Goal: Task Accomplishment & Management: Manage account settings

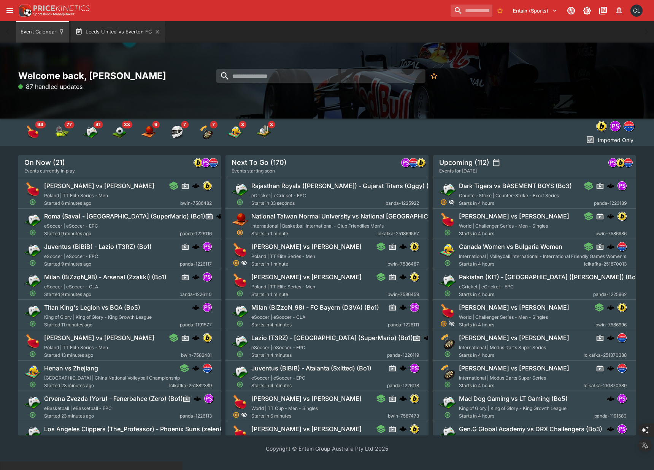
click at [129, 36] on button "Leeds United vs Everton FC" at bounding box center [118, 31] width 94 height 21
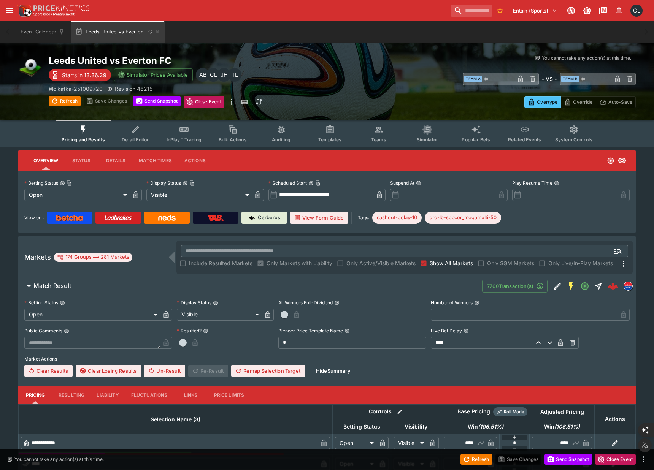
click at [379, 137] on span "Teams" at bounding box center [378, 140] width 15 height 6
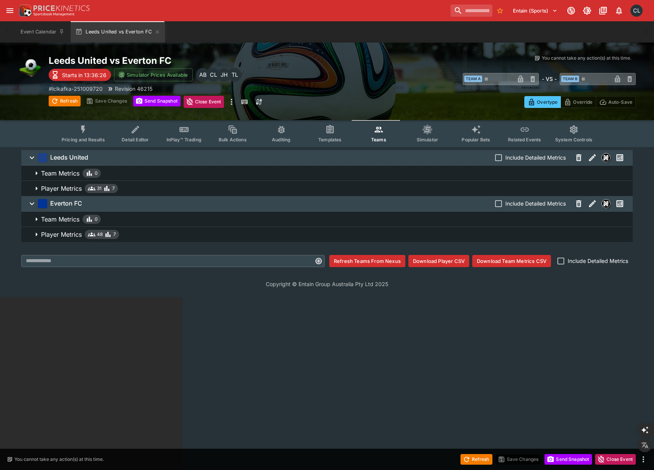
click at [167, 189] on span "Player Metrics 31 7" at bounding box center [334, 188] width 586 height 9
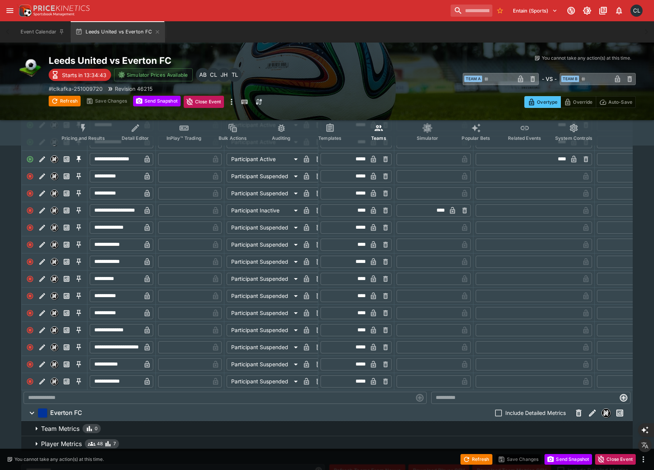
scroll to position [408, 0]
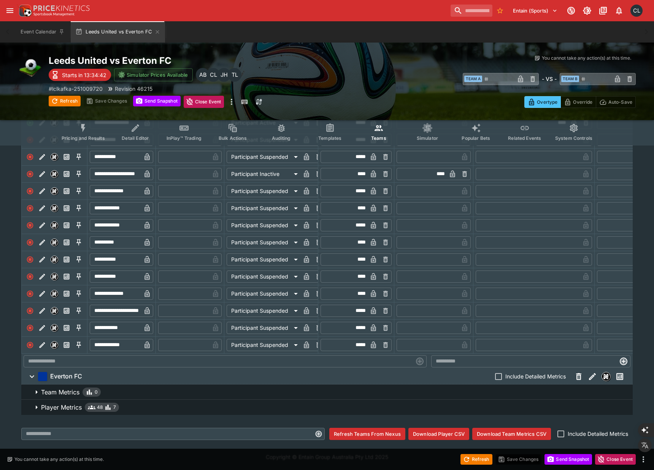
click at [167, 407] on span "Player Metrics 48 7" at bounding box center [334, 407] width 586 height 9
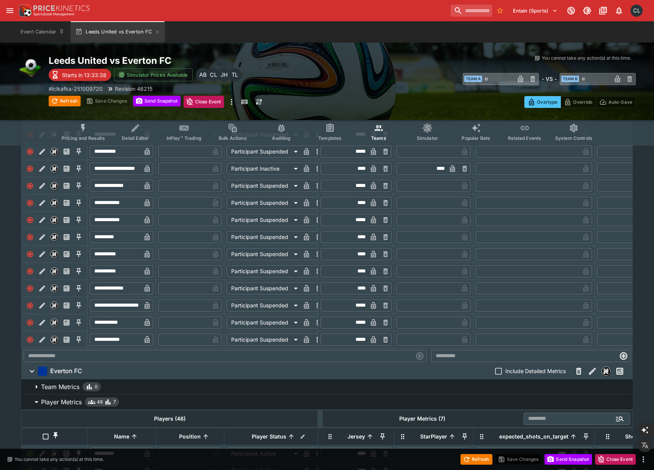
scroll to position [0, 0]
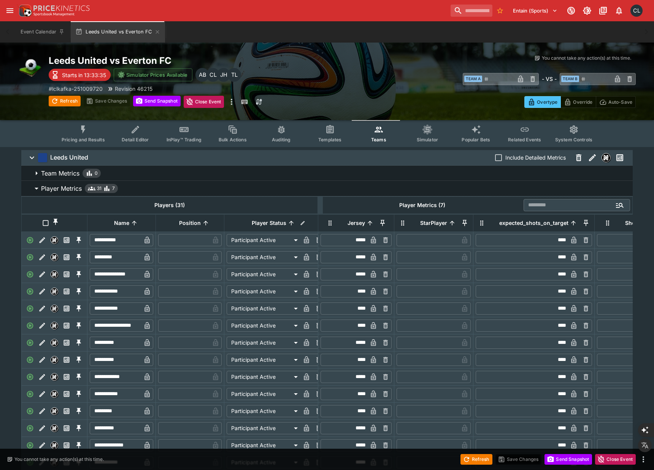
click at [87, 135] on button "Pricing and Results" at bounding box center [84, 133] width 56 height 27
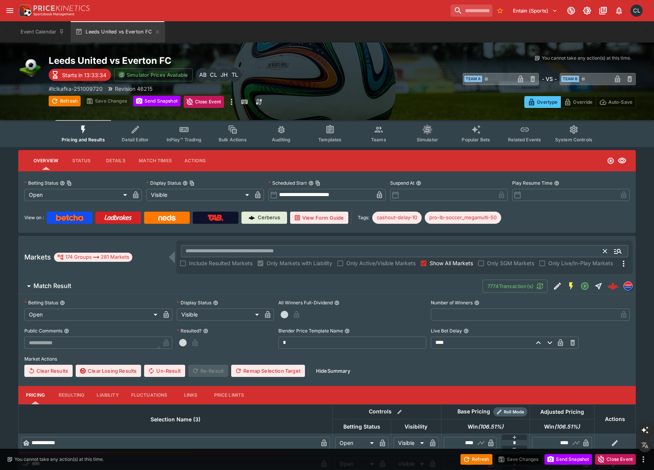
click at [208, 256] on input "text" at bounding box center [392, 251] width 423 height 12
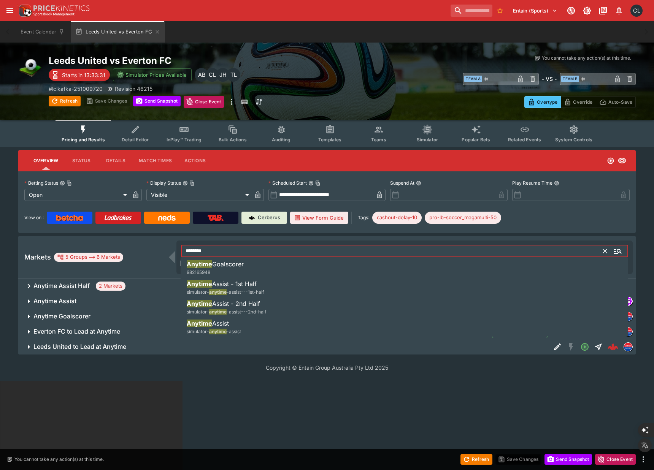
type input "*******"
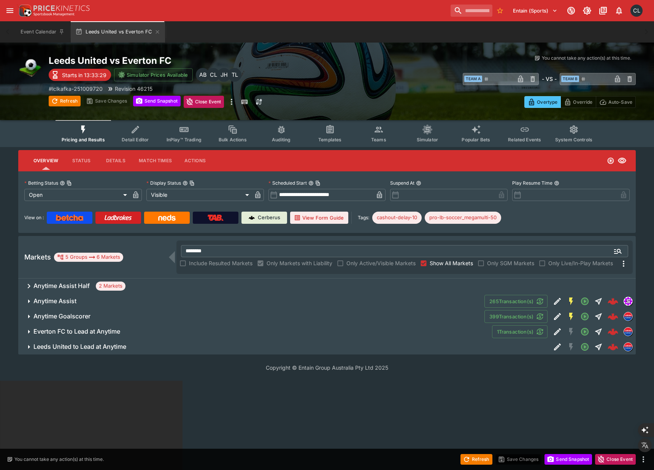
click at [151, 321] on button "Anytime Goalscorer" at bounding box center [251, 316] width 466 height 15
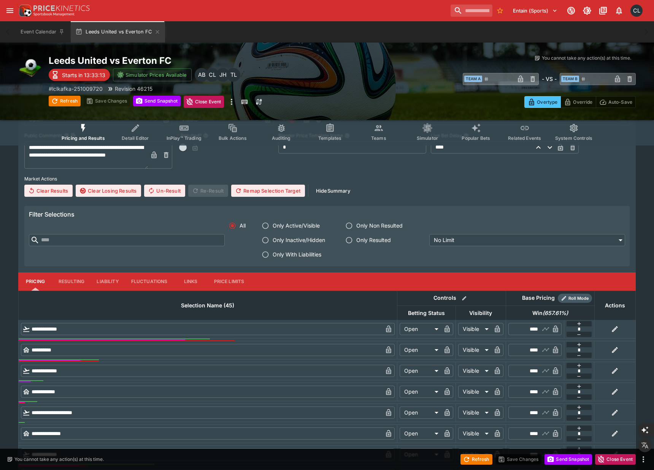
scroll to position [227, 0]
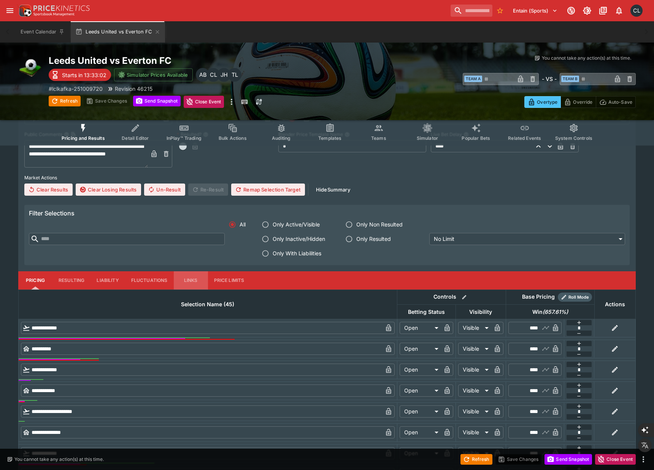
click at [193, 283] on button "Links" at bounding box center [191, 281] width 34 height 18
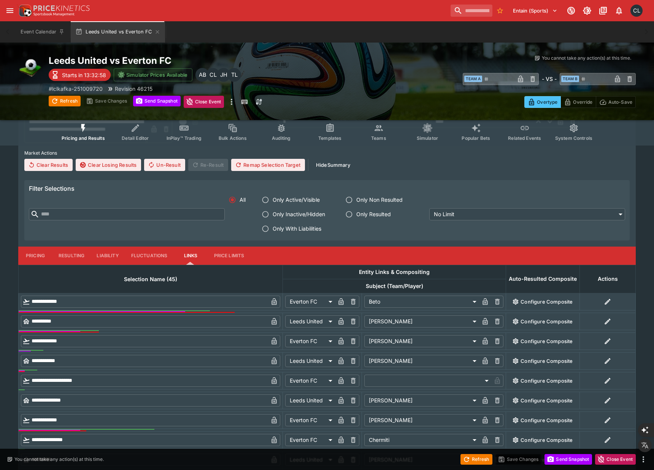
scroll to position [253, 0]
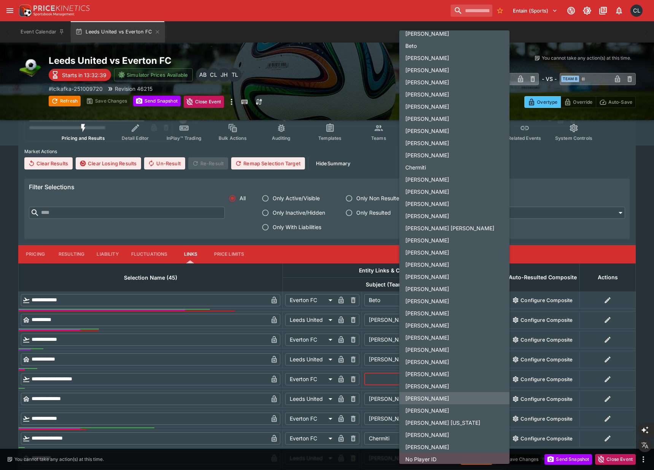
scroll to position [168, 0]
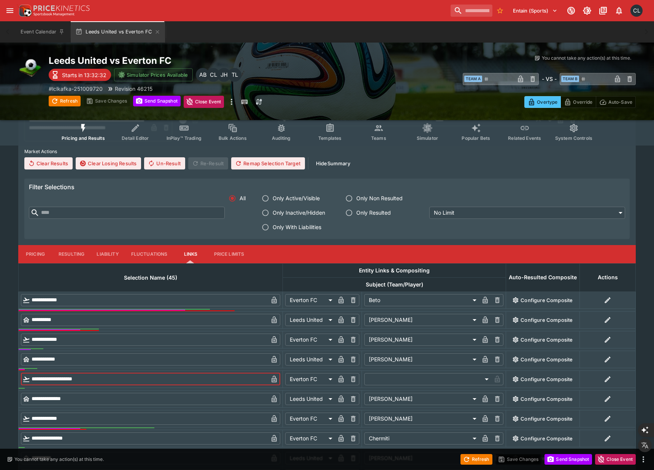
click at [376, 134] on button "Teams" at bounding box center [378, 132] width 49 height 27
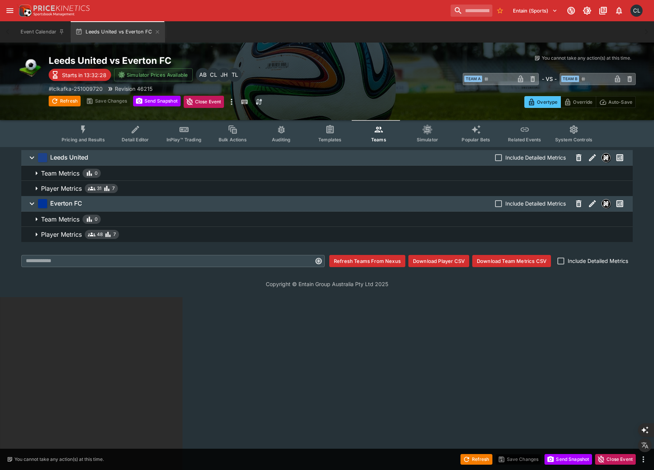
click at [208, 235] on span "Player Metrics 48 7" at bounding box center [334, 234] width 586 height 9
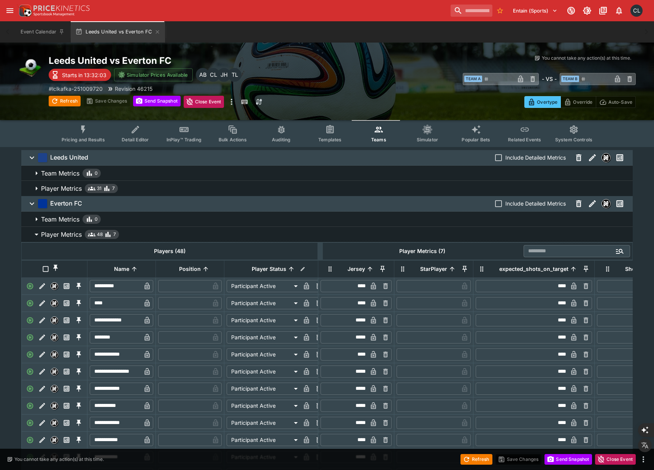
click at [94, 141] on span "Pricing and Results" at bounding box center [83, 140] width 43 height 6
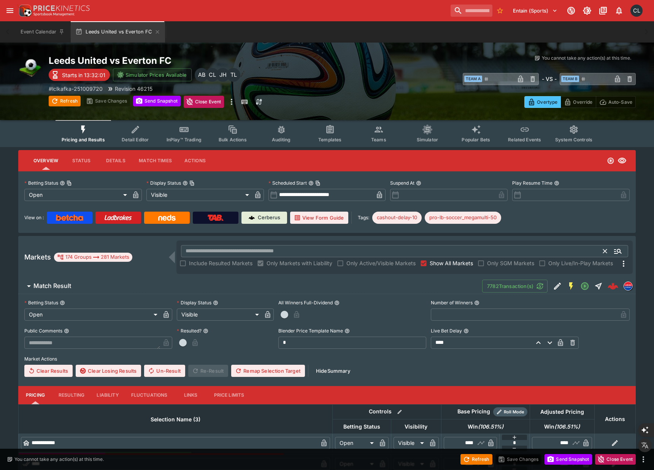
click at [316, 251] on input "text" at bounding box center [392, 251] width 423 height 12
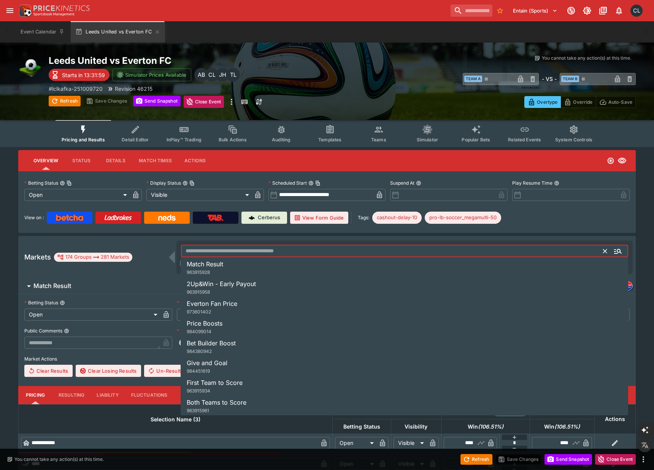
paste input "*******"
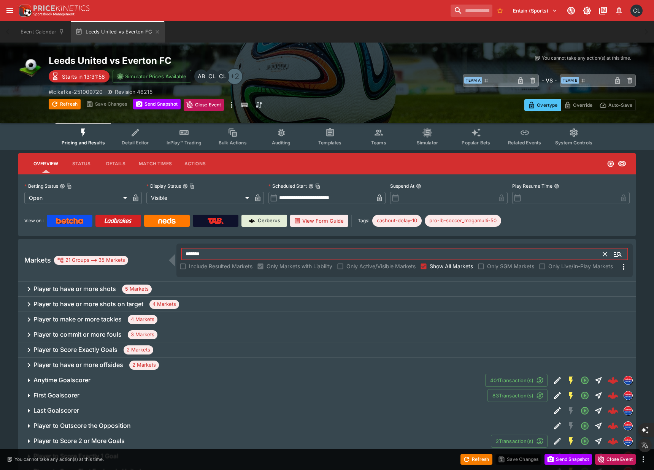
type input "*******"
click at [235, 333] on div "Player to commit or more fouls 3 Markets" at bounding box center [327, 334] width 618 height 15
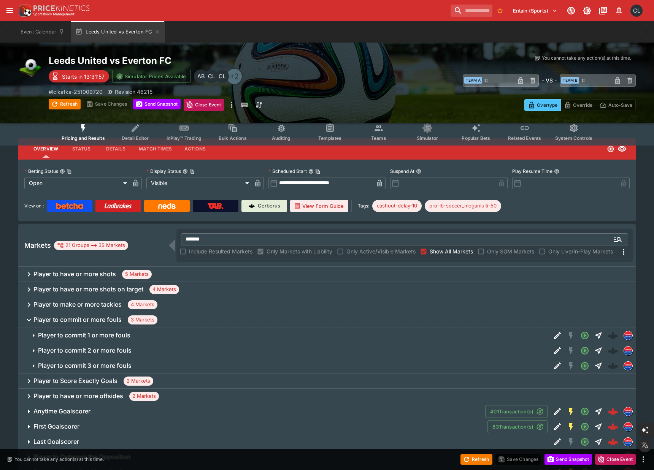
scroll to position [15, 0]
click at [230, 335] on span "Player to commit 1 or more fouls" at bounding box center [291, 335] width 507 height 8
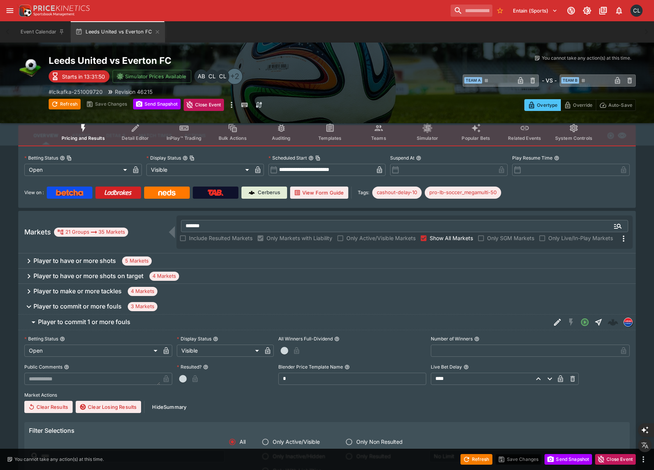
scroll to position [0, 0]
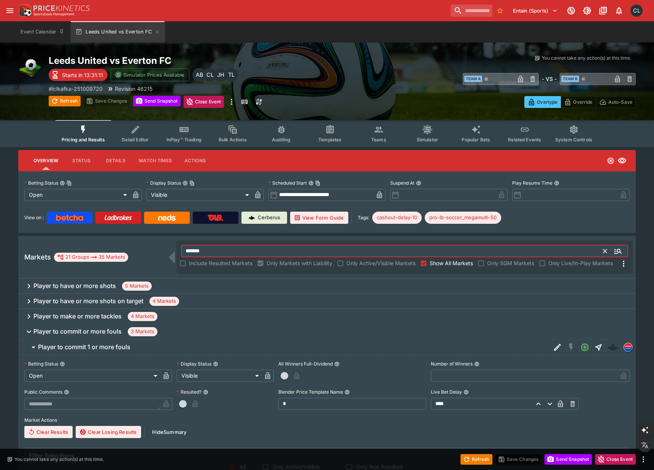
click at [223, 253] on input "*******" at bounding box center [392, 251] width 423 height 12
click at [234, 250] on input "*******" at bounding box center [392, 251] width 423 height 12
paste input "text"
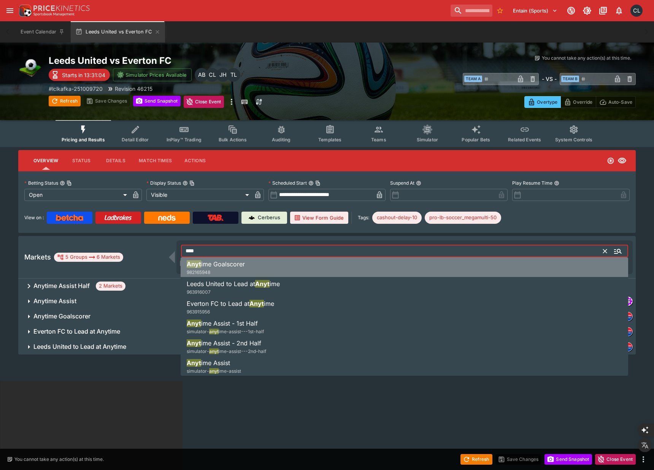
click at [260, 267] on li "Anyt ime Goalscorer 982165948" at bounding box center [405, 267] width 448 height 21
type input "**********"
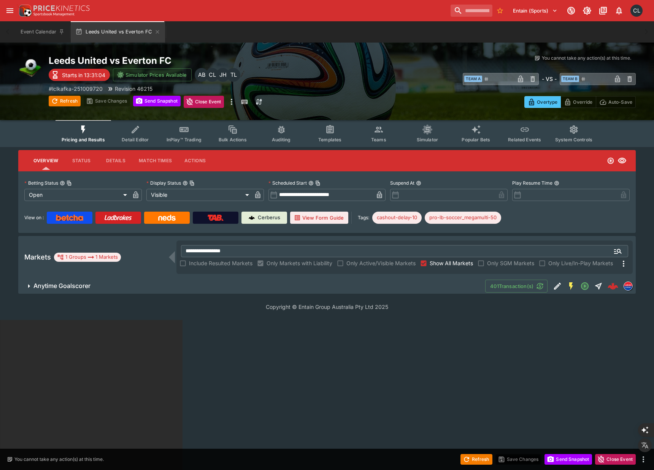
click at [294, 285] on span "Anytime Goalscorer" at bounding box center [256, 286] width 446 height 8
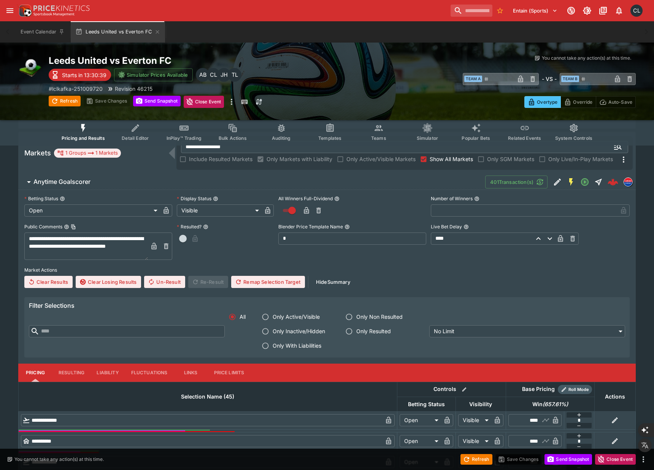
scroll to position [72, 0]
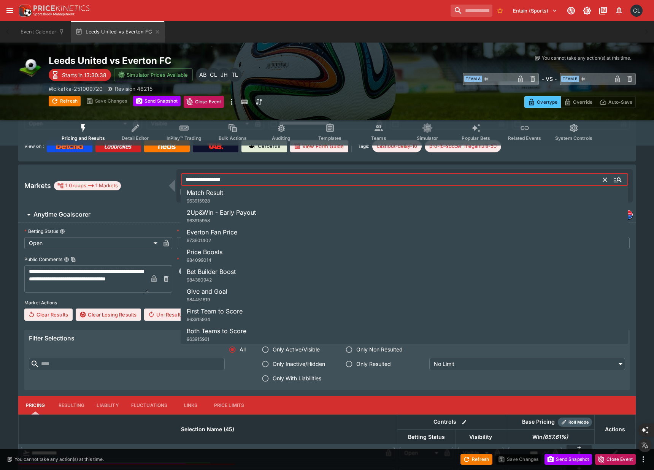
click at [413, 181] on input "**********" at bounding box center [392, 180] width 423 height 12
paste input "text"
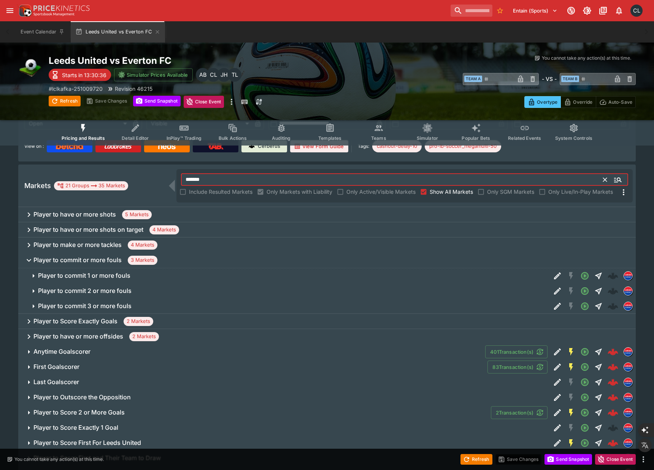
type input "*******"
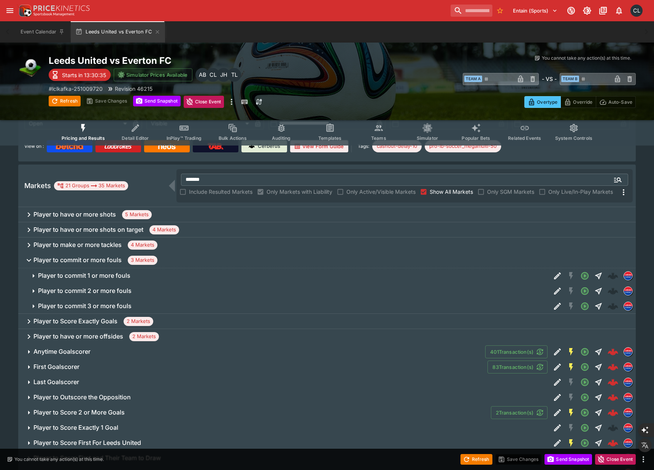
click at [335, 207] on div "Player to have or more shots 5 Markets" at bounding box center [327, 214] width 618 height 15
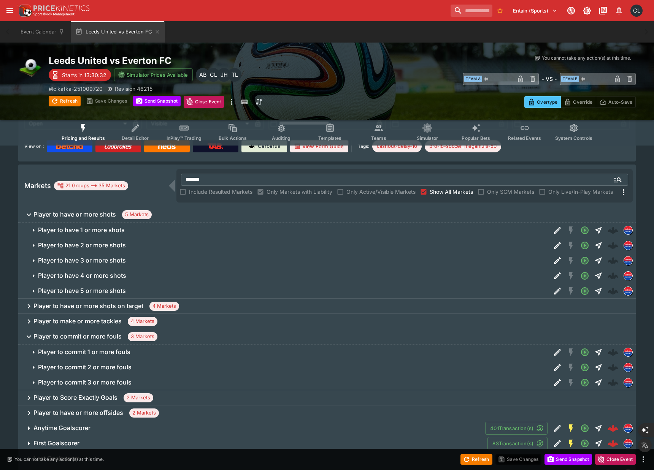
click at [289, 220] on button "Player to have or more shots 5 Markets" at bounding box center [327, 214] width 618 height 15
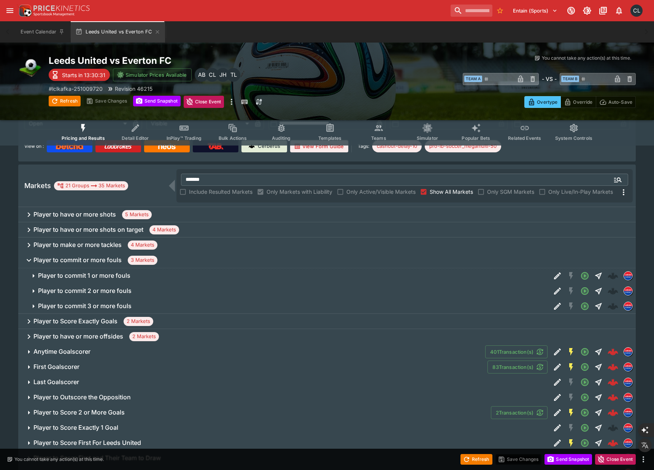
click at [265, 208] on div "Player to have or more shots 5 Markets" at bounding box center [327, 214] width 618 height 15
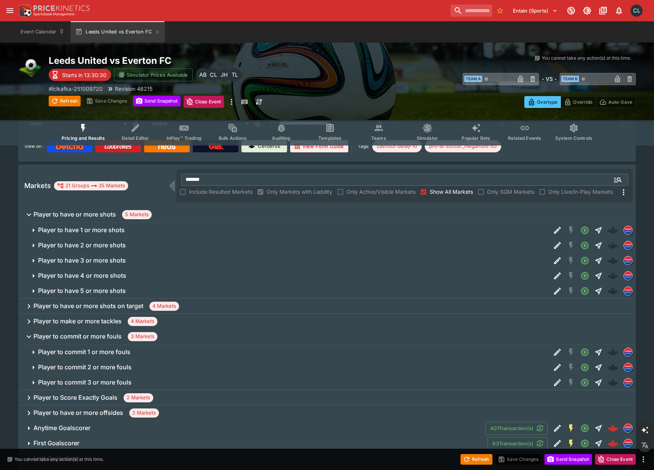
click at [86, 229] on h6 "Player to have 1 or more shots" at bounding box center [81, 230] width 87 height 8
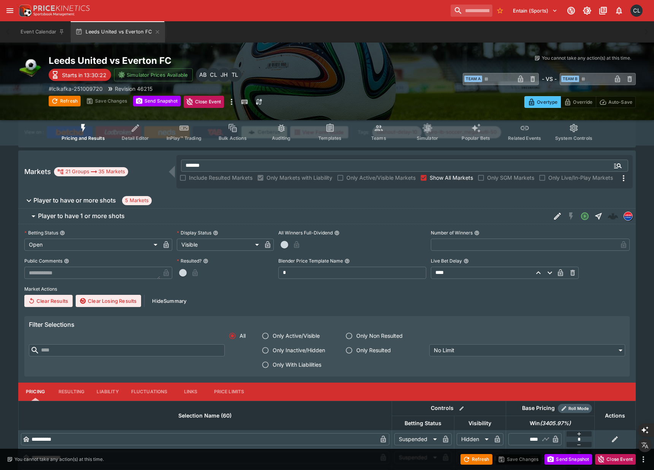
scroll to position [124, 0]
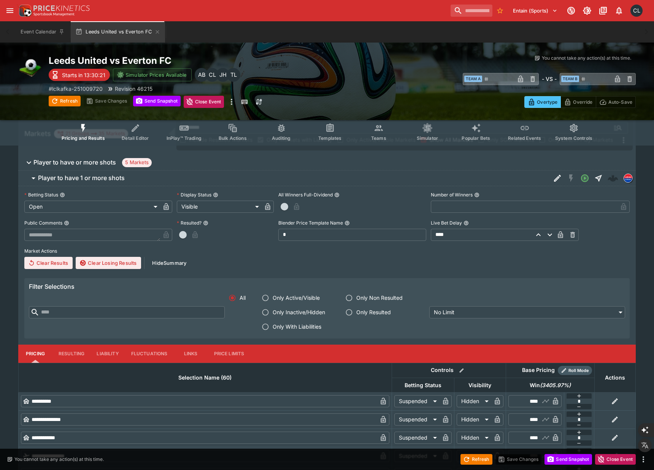
click at [185, 353] on button "Links" at bounding box center [191, 354] width 34 height 18
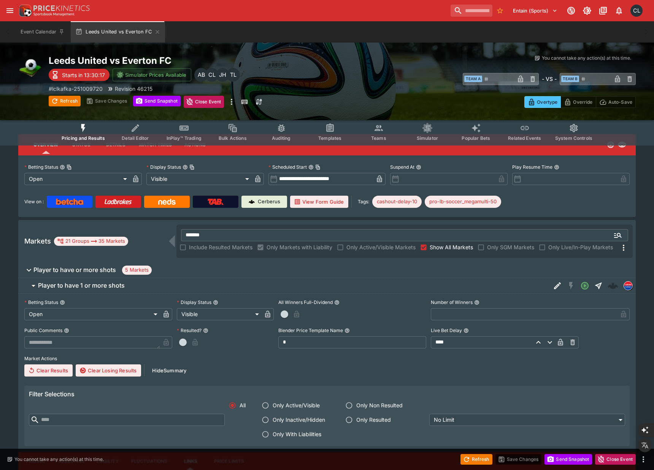
scroll to position [562, 0]
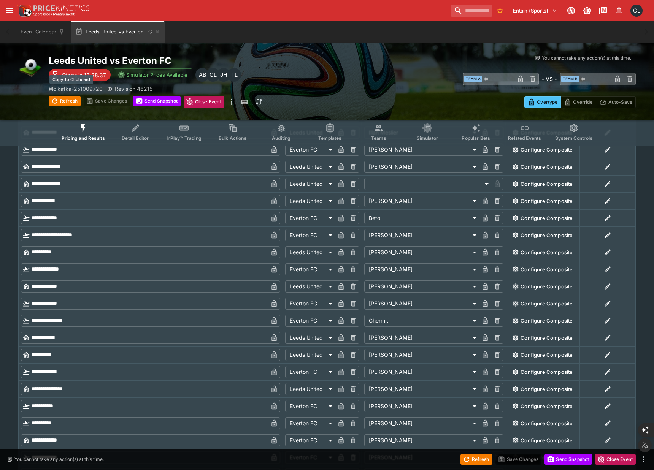
click at [87, 88] on p "# lclkafka-251009720" at bounding box center [76, 89] width 54 height 8
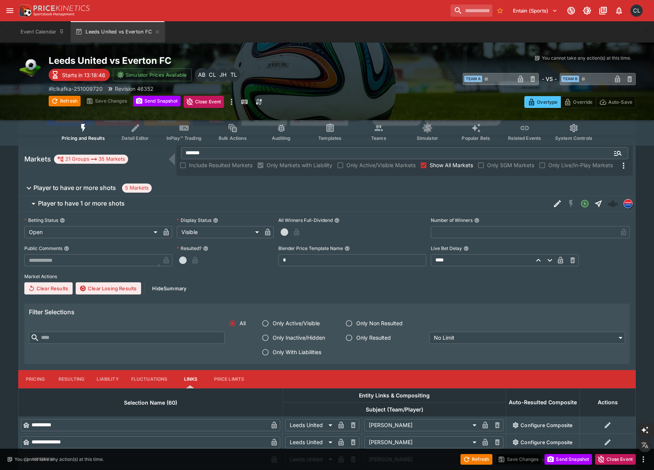
scroll to position [0, 0]
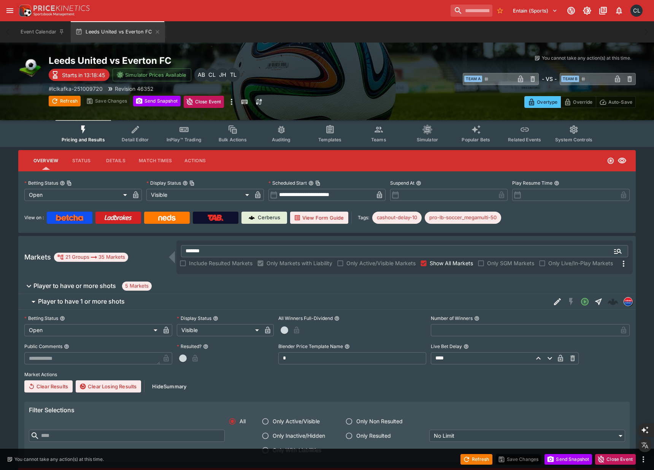
click at [289, 289] on span "Player to have or more shots 5 Markets" at bounding box center [331, 286] width 596 height 9
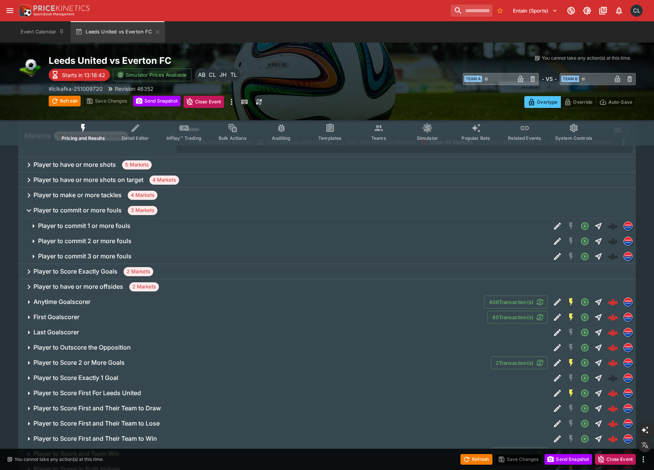
scroll to position [116, 0]
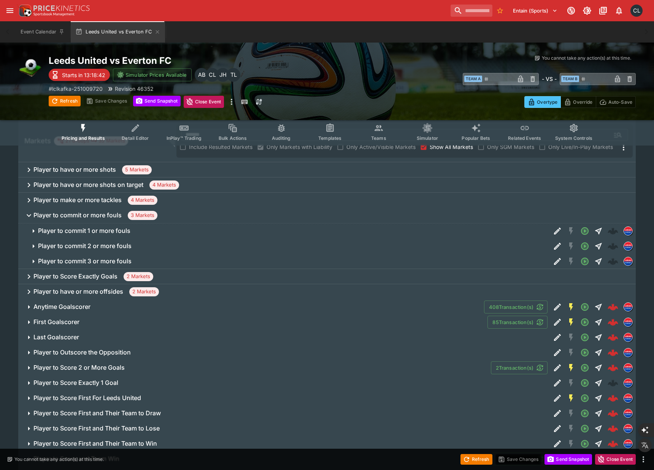
click at [282, 273] on div "Player to Score Exactly Goals 2 Markets" at bounding box center [327, 276] width 618 height 15
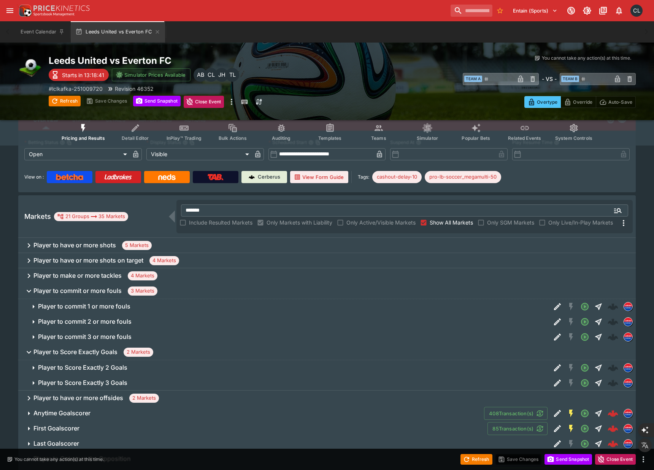
scroll to position [0, 0]
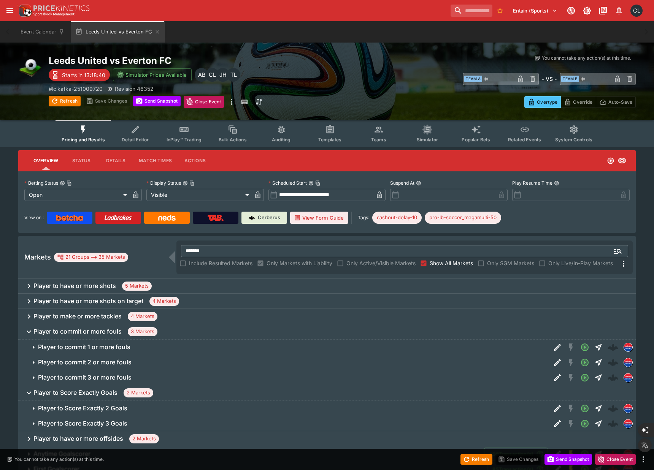
click at [246, 330] on span "Player to commit or more fouls 3 Markets" at bounding box center [331, 331] width 596 height 9
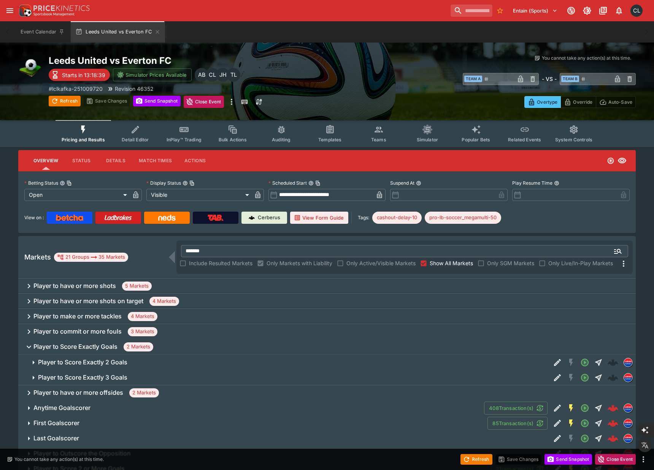
click at [254, 317] on div "Player to make or more tackles 4 Markets" at bounding box center [327, 316] width 618 height 15
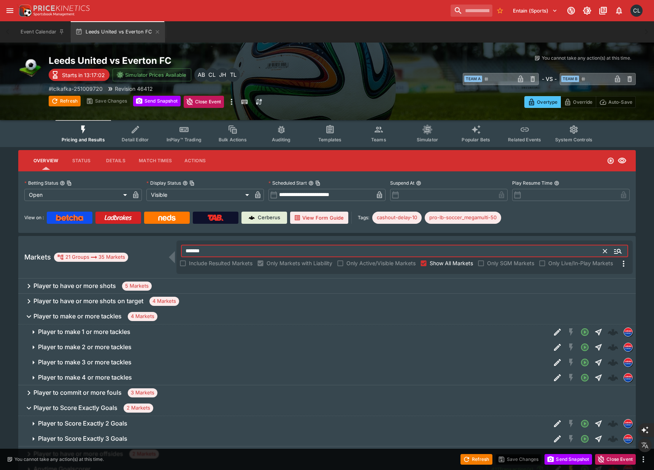
click at [404, 251] on input "*******" at bounding box center [392, 251] width 423 height 12
click at [377, 139] on span "Teams" at bounding box center [378, 140] width 15 height 6
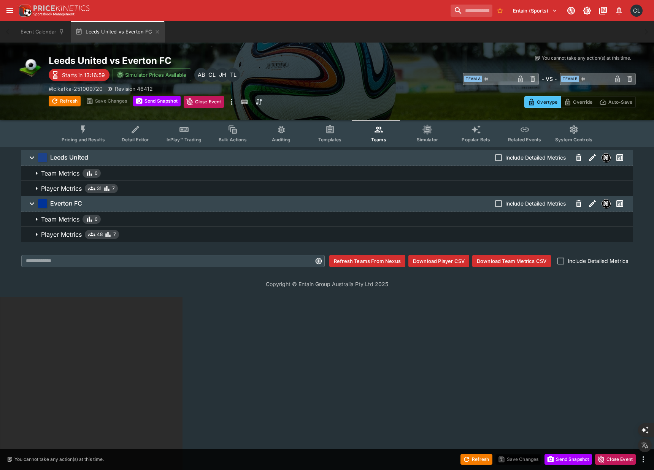
click at [155, 239] on span "Player Metrics 48 7" at bounding box center [334, 234] width 586 height 9
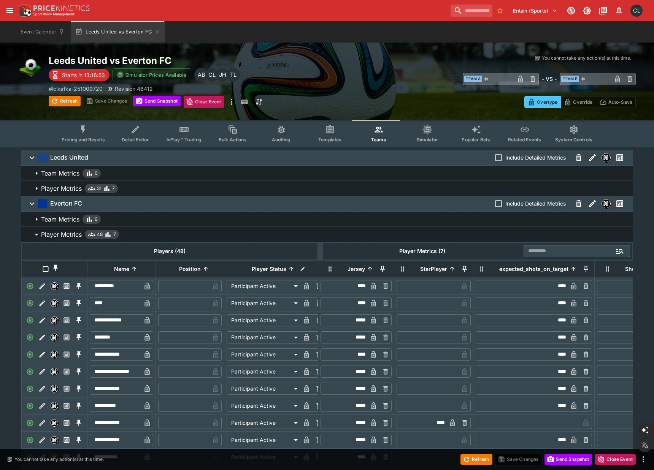
click at [178, 185] on span "Player Metrics 31 7" at bounding box center [334, 188] width 586 height 9
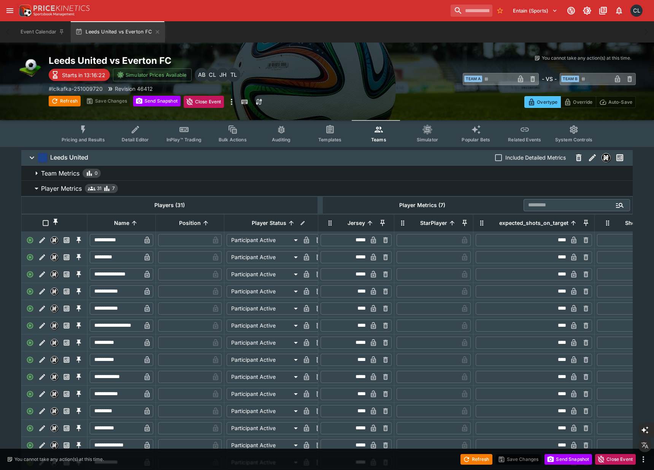
click at [93, 141] on span "Pricing and Results" at bounding box center [83, 140] width 43 height 6
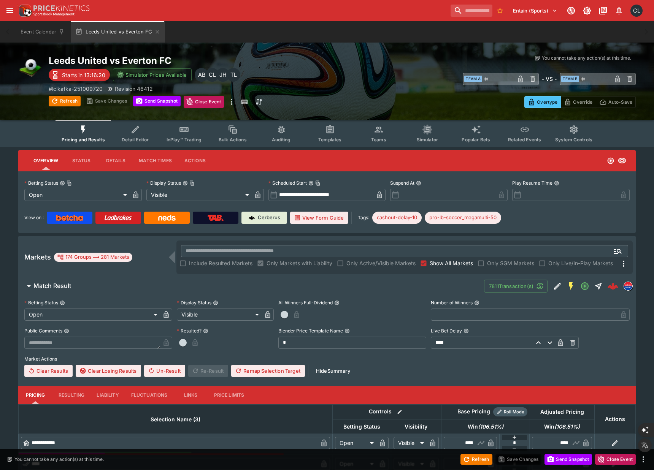
click at [243, 286] on span "Match Result" at bounding box center [255, 286] width 445 height 8
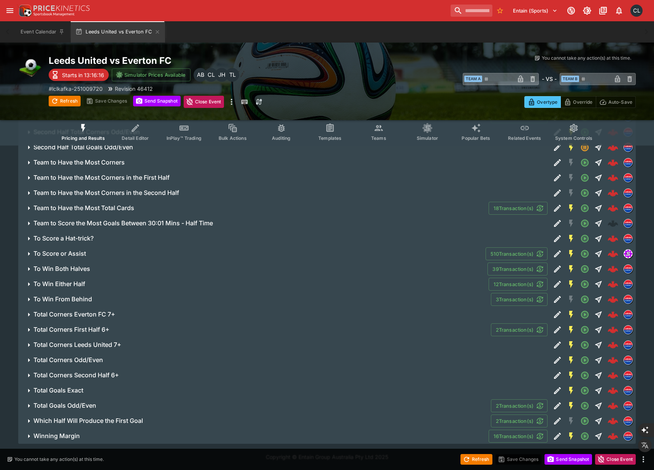
scroll to position [2457, 0]
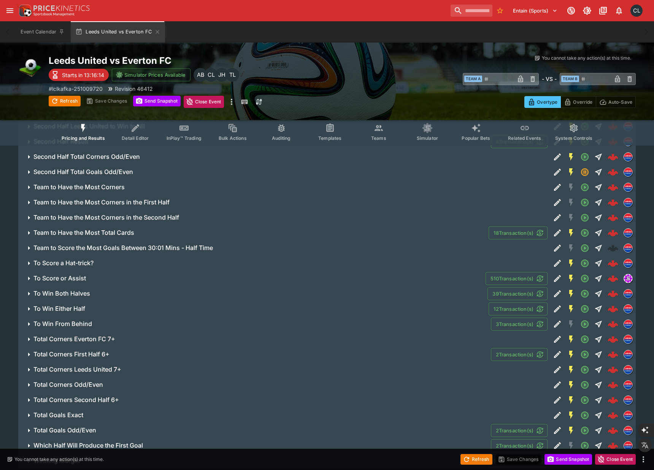
click at [397, 278] on span "To Score or Assist" at bounding box center [256, 279] width 446 height 8
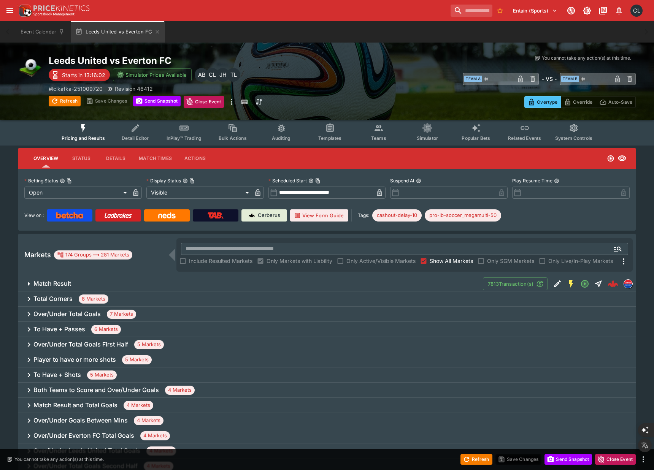
scroll to position [0, 0]
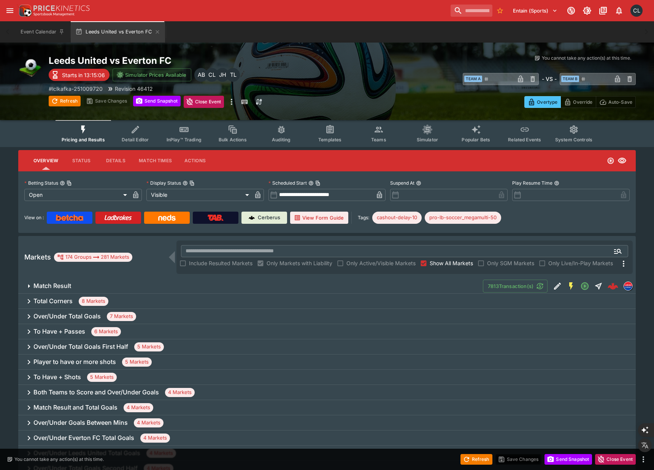
click at [396, 98] on div "Overtype Override Auto-Save" at bounding box center [489, 99] width 294 height 17
click at [369, 100] on div "Overtype Override Auto-Save" at bounding box center [489, 99] width 294 height 17
click at [381, 137] on span "Teams" at bounding box center [378, 140] width 15 height 6
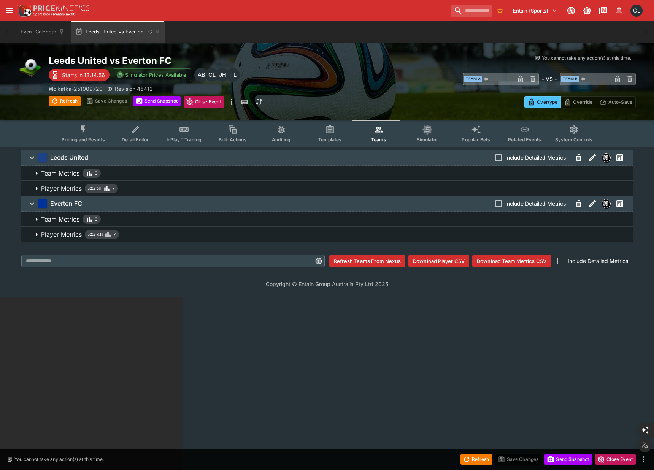
click at [151, 189] on span "Player Metrics 31 7" at bounding box center [334, 188] width 586 height 9
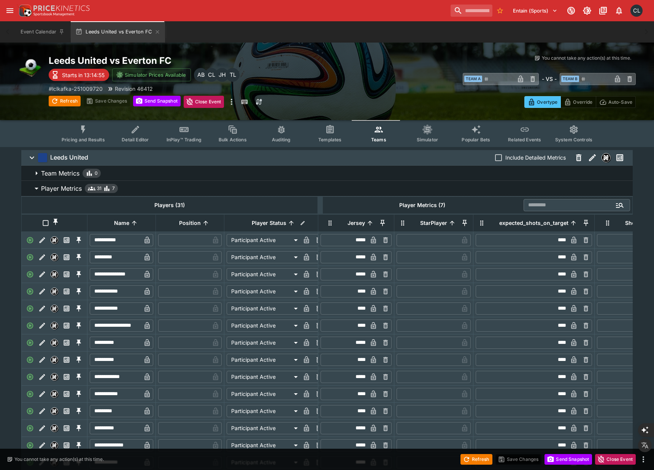
click at [163, 189] on span "Player Metrics 31 7" at bounding box center [334, 188] width 586 height 9
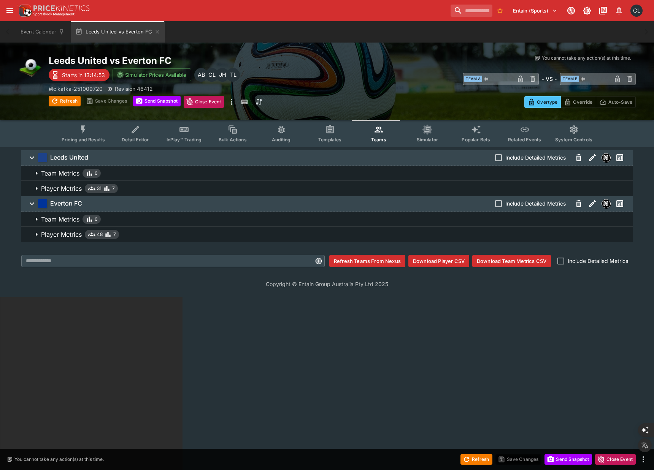
click at [140, 234] on span "Player Metrics 48 7" at bounding box center [334, 234] width 586 height 9
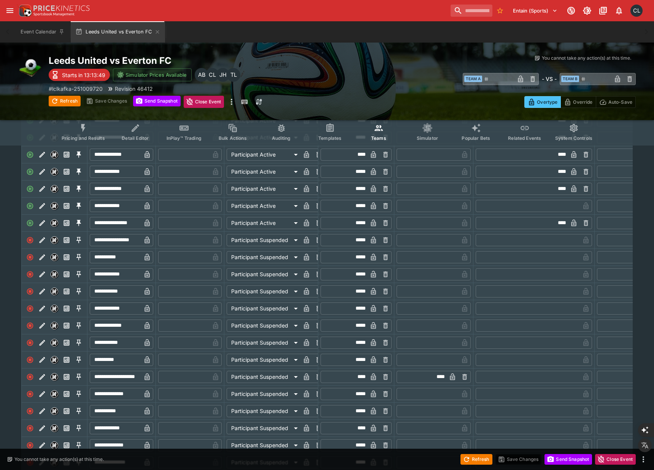
scroll to position [423, 0]
click at [54, 378] on img "Nexus" at bounding box center [54, 377] width 7 height 7
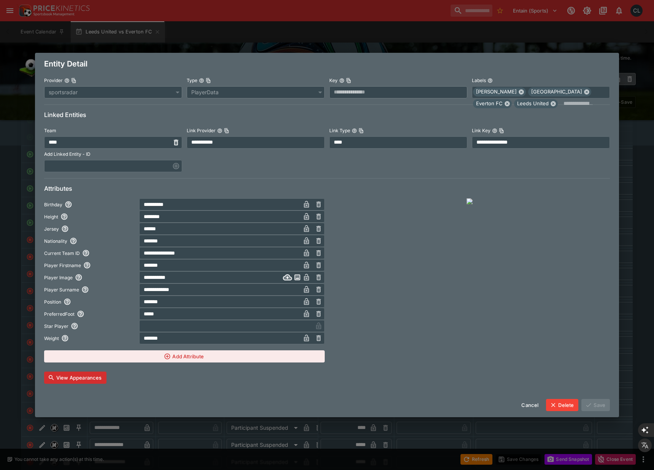
click at [348, 84] on div "Key" at bounding box center [340, 80] width 22 height 6
click at [345, 83] on button "Key" at bounding box center [341, 80] width 5 height 5
click at [348, 81] on icon "Copy To Clipboard" at bounding box center [349, 80] width 2 height 3
click at [350, 79] on icon "Copy To Clipboard" at bounding box center [348, 80] width 5 height 5
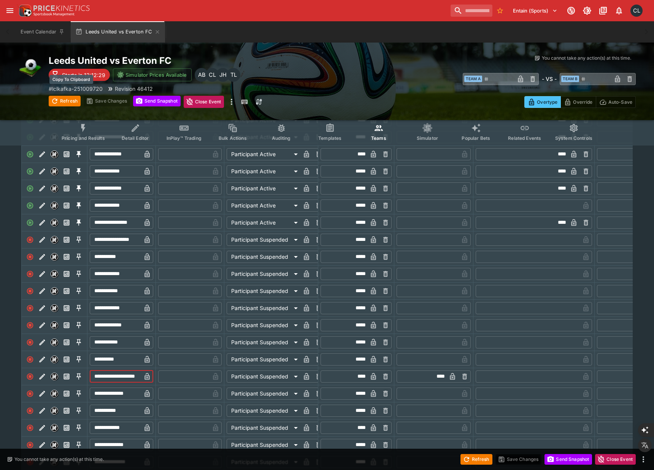
click at [91, 90] on p "# lclkafka-251009720" at bounding box center [76, 89] width 54 height 8
click at [52, 378] on img "Nexus" at bounding box center [54, 377] width 7 height 7
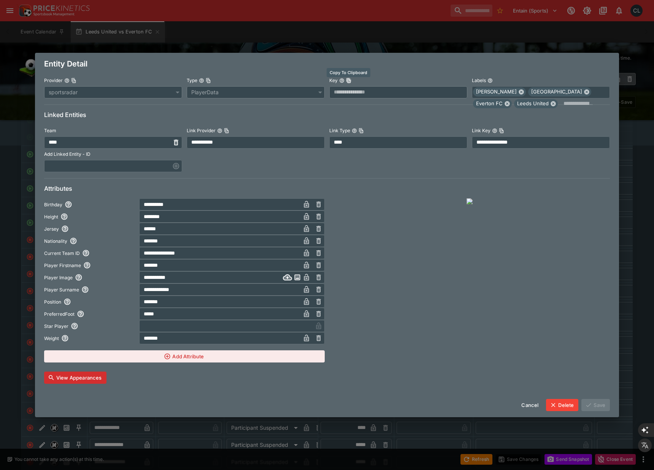
click at [348, 81] on icon "Copy To Clipboard" at bounding box center [349, 80] width 2 height 3
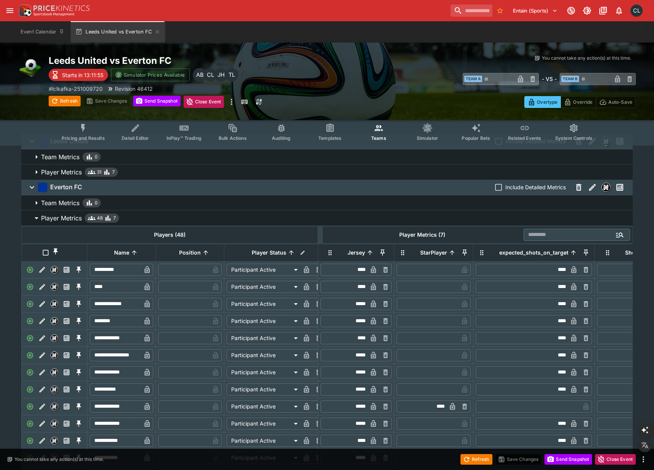
scroll to position [0, 0]
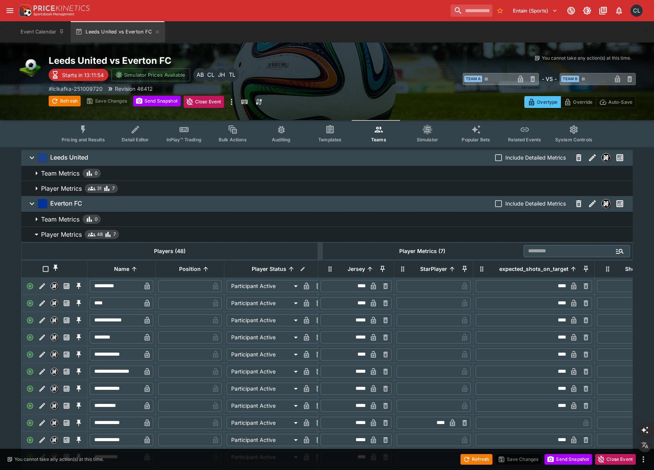
click at [71, 189] on p "Player Metrics" at bounding box center [61, 188] width 41 height 9
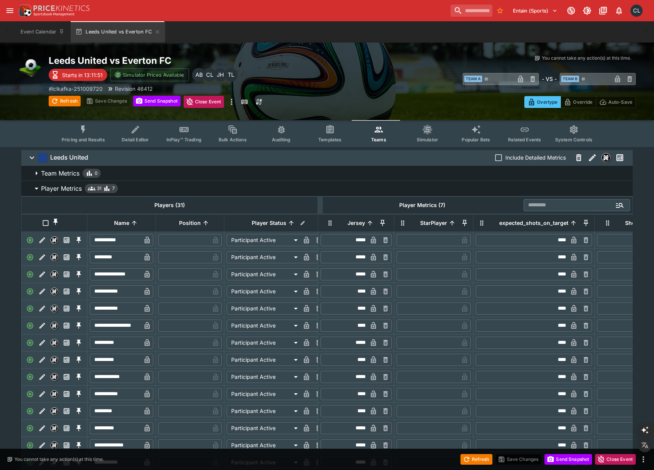
scroll to position [347, 0]
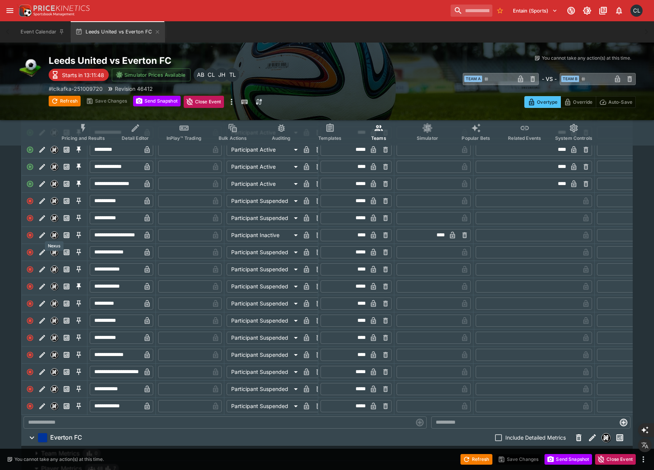
click at [56, 236] on img "Nexus" at bounding box center [54, 235] width 7 height 7
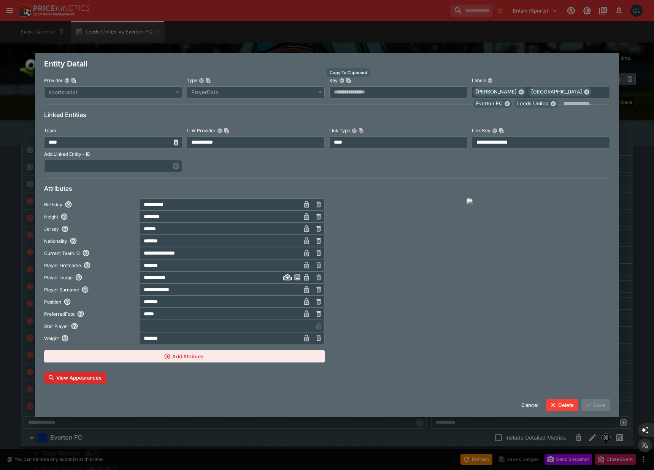
click at [349, 80] on icon "Copy To Clipboard" at bounding box center [349, 80] width 4 height 5
click at [527, 143] on input "**********" at bounding box center [541, 142] width 138 height 12
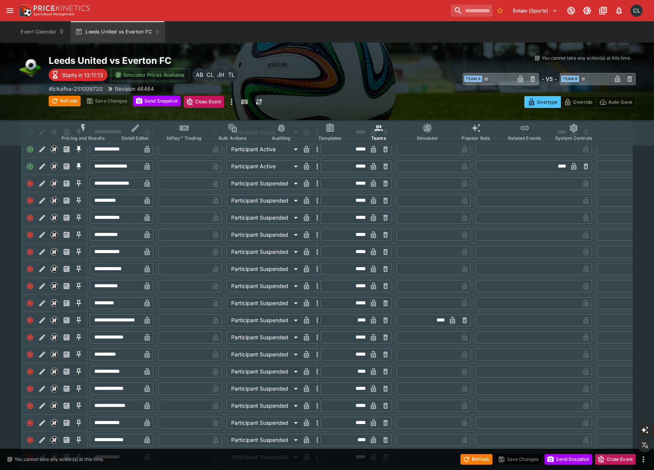
scroll to position [1093, 0]
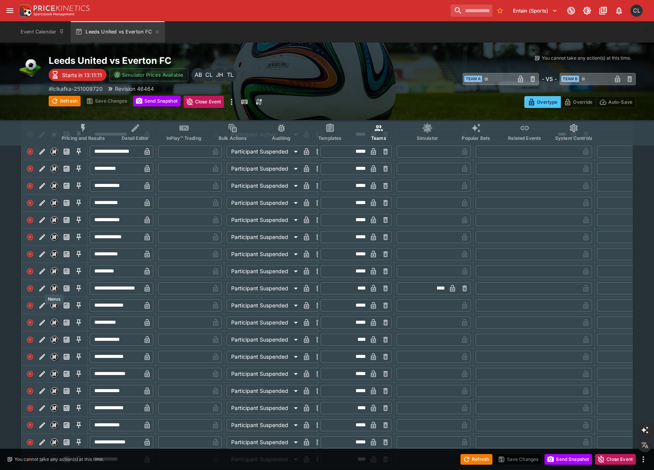
click at [56, 290] on img "Nexus" at bounding box center [54, 288] width 7 height 7
click at [82, 89] on p "# lclkafka-251009720" at bounding box center [76, 89] width 54 height 8
click at [89, 89] on p "# lclkafka-251009720" at bounding box center [76, 89] width 54 height 8
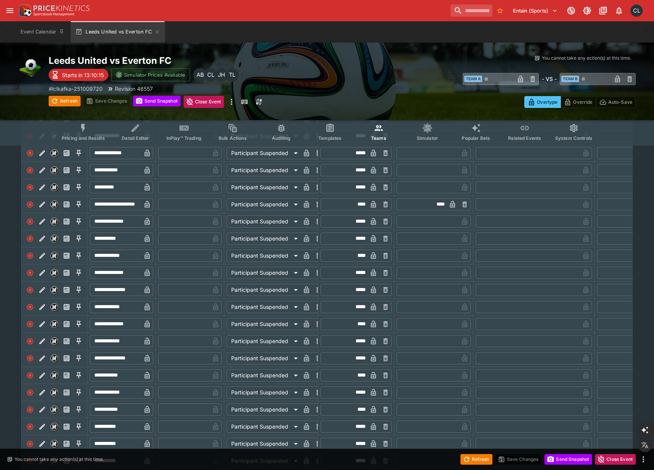
scroll to position [1177, 0]
click at [56, 204] on img "Nexus" at bounding box center [54, 204] width 7 height 7
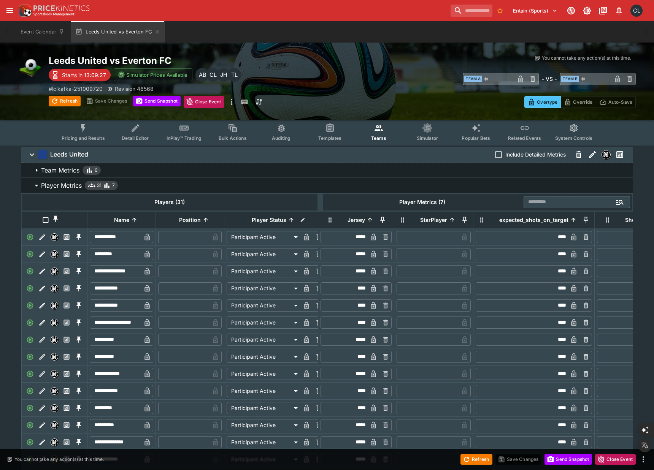
scroll to position [0, 0]
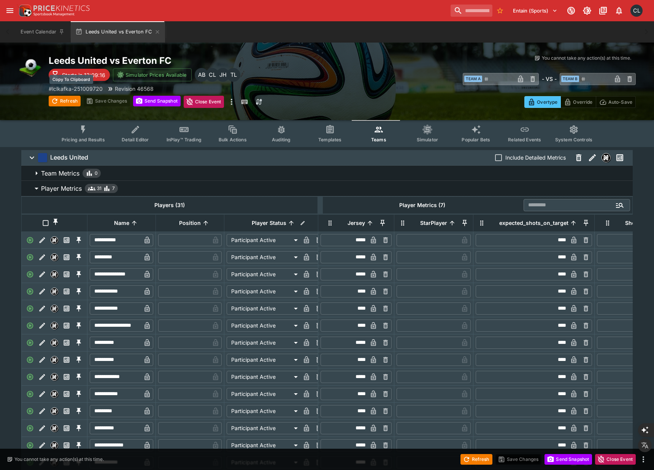
click at [73, 89] on p "# lclkafka-251009720" at bounding box center [76, 89] width 54 height 8
click at [79, 89] on p "# lclkafka-251009720" at bounding box center [76, 89] width 54 height 8
click at [188, 187] on span "Player Metrics 31 7" at bounding box center [334, 188] width 586 height 9
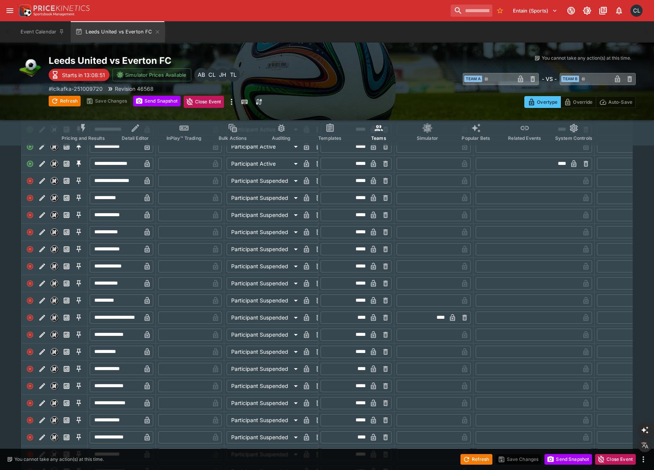
scroll to position [574, 0]
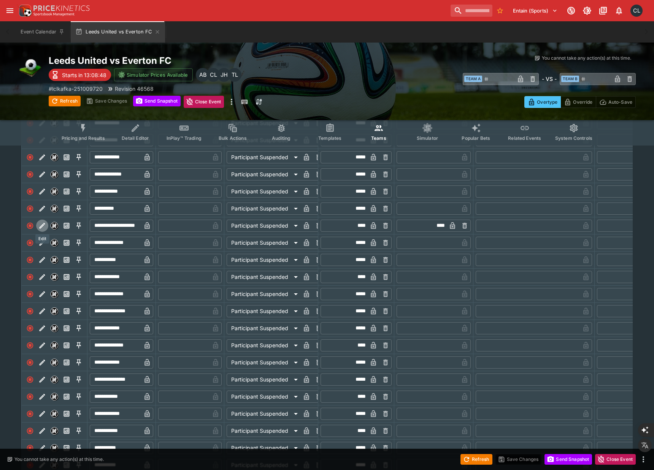
click at [44, 225] on icon "Edit" at bounding box center [42, 226] width 8 height 8
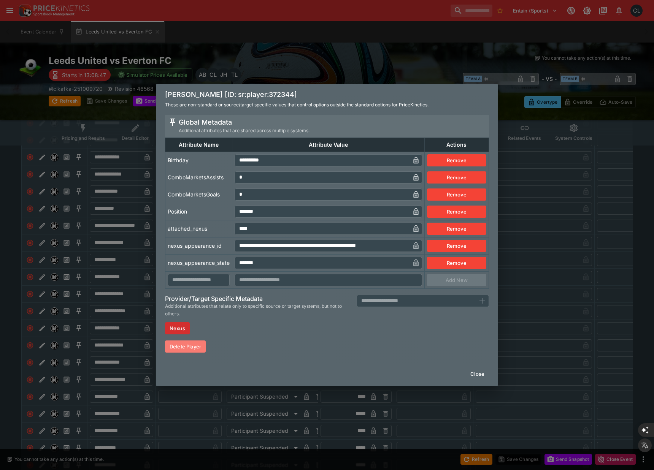
click at [186, 349] on button "Delete Player" at bounding box center [185, 347] width 41 height 12
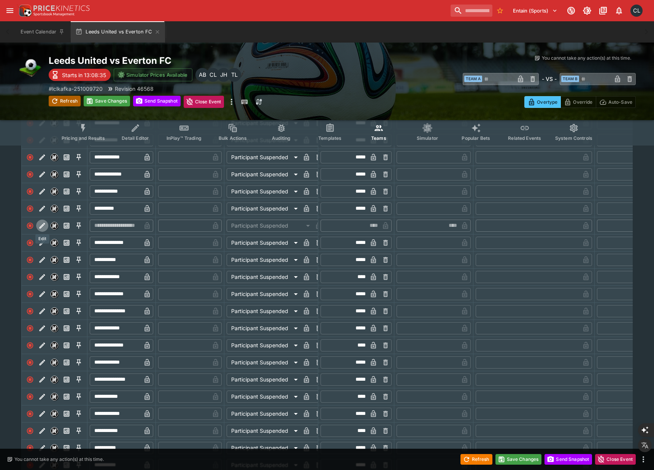
click at [64, 102] on button "Refresh" at bounding box center [65, 101] width 32 height 11
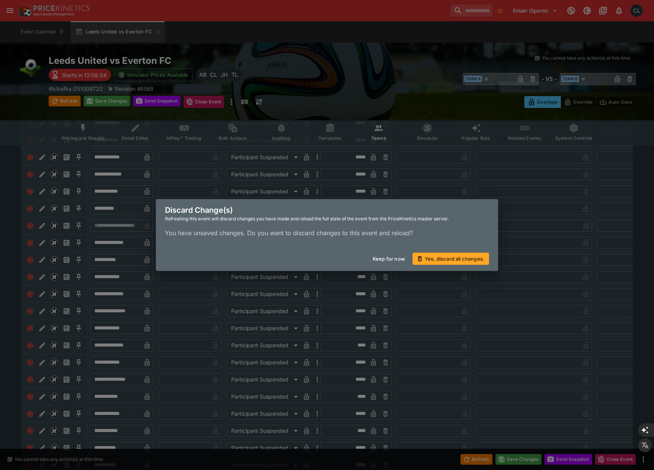
click at [445, 261] on button "Yes, discard all changes." at bounding box center [451, 259] width 76 height 12
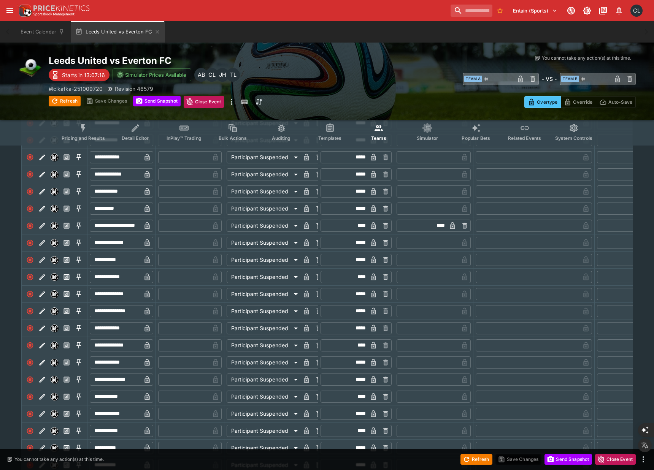
type input "****"
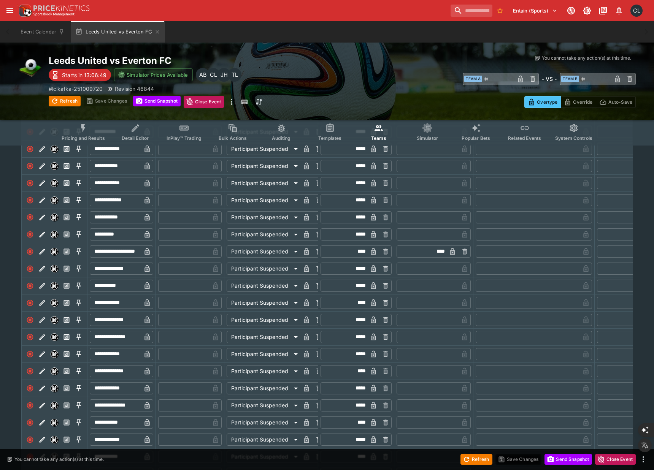
scroll to position [540, 0]
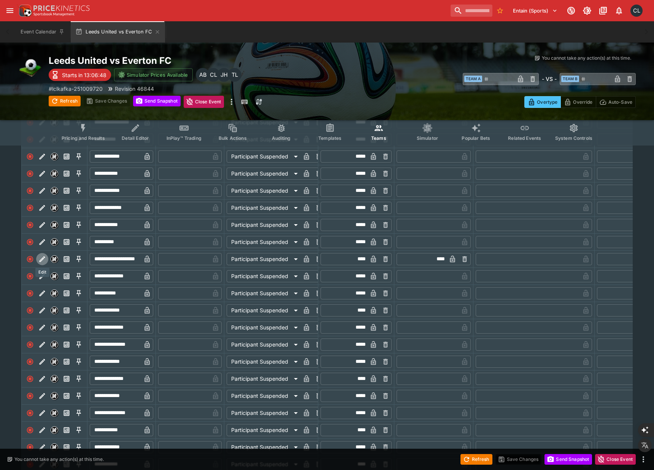
click at [43, 259] on icon "Edit" at bounding box center [42, 260] width 8 height 8
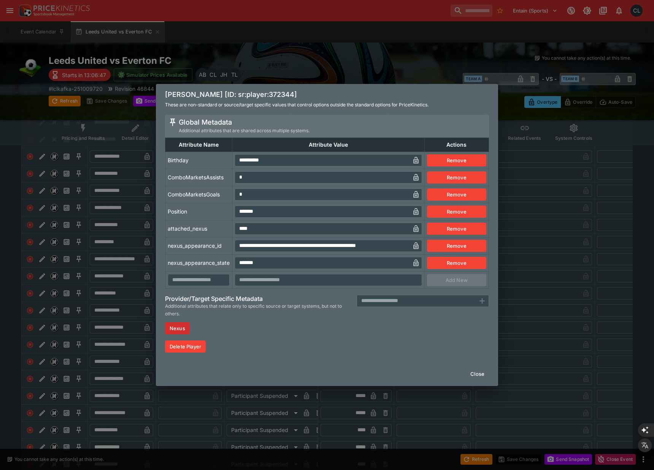
click at [187, 345] on button "Delete Player" at bounding box center [185, 347] width 41 height 12
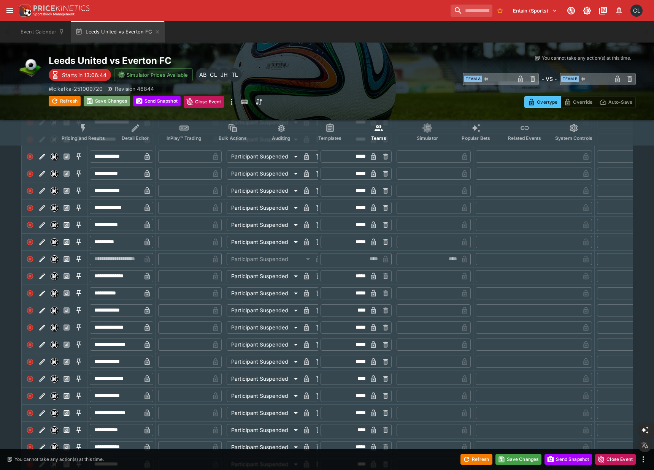
click at [110, 100] on button "Save Changes" at bounding box center [107, 101] width 46 height 11
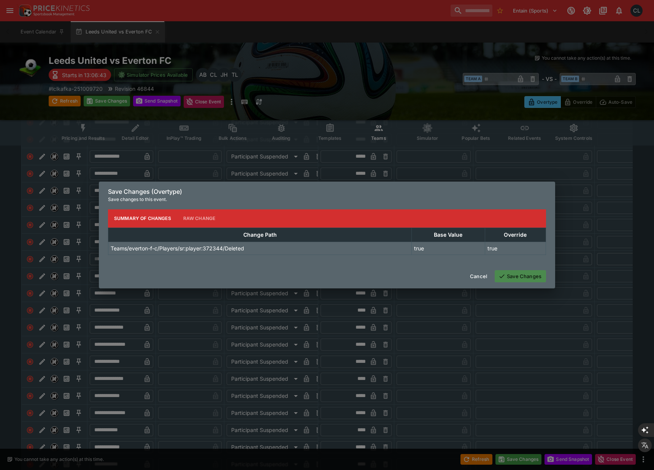
click at [512, 277] on button "Save Changes" at bounding box center [520, 276] width 51 height 12
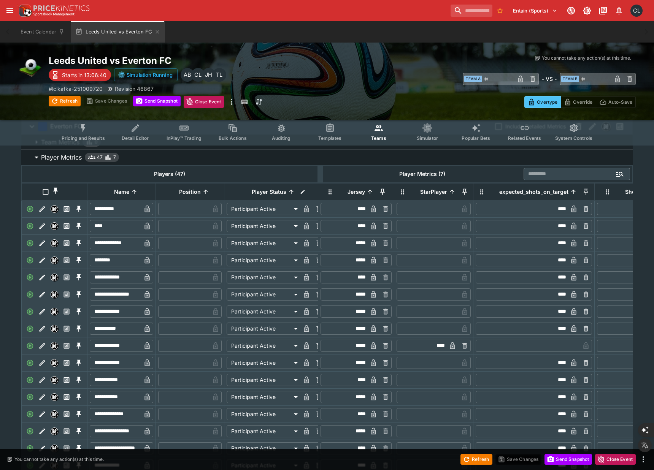
scroll to position [0, 0]
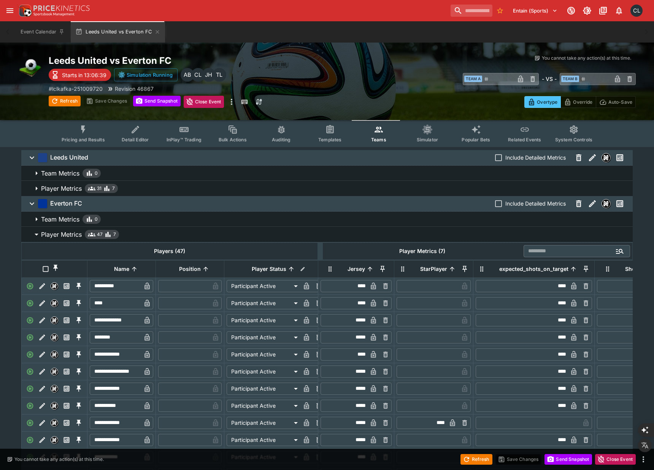
click at [139, 189] on span "Player Metrics 31 7" at bounding box center [334, 188] width 586 height 9
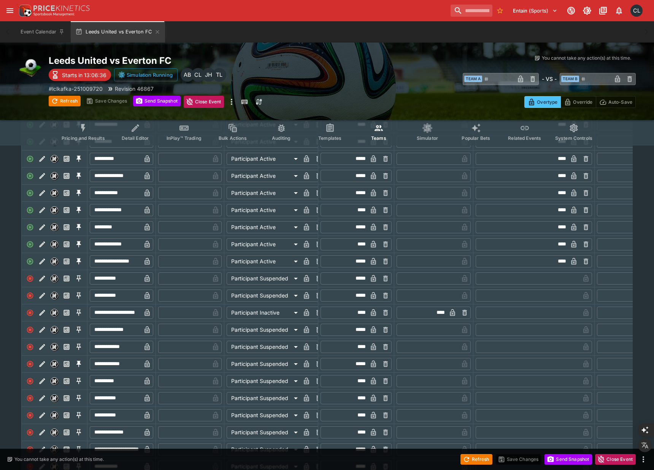
scroll to position [271, 0]
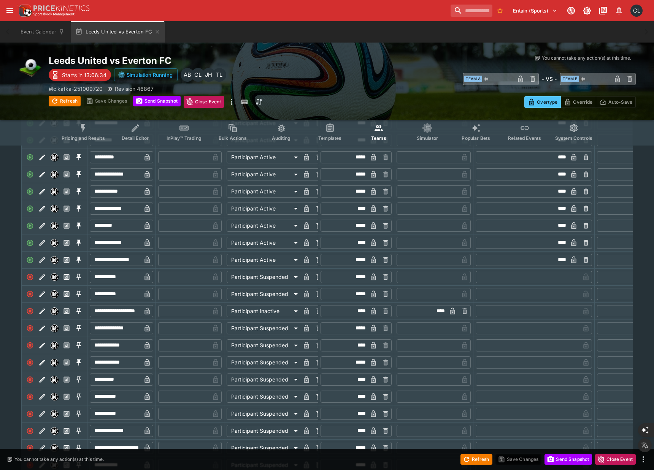
click at [275, 350] on li "Participant Suspended" at bounding box center [276, 351] width 98 height 12
type input "**********"
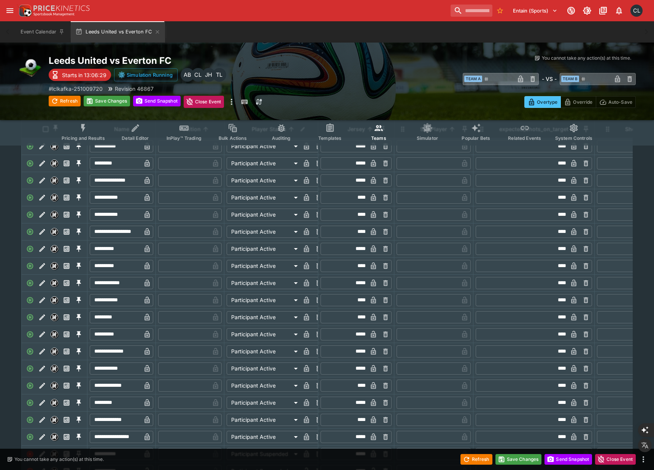
scroll to position [0, 0]
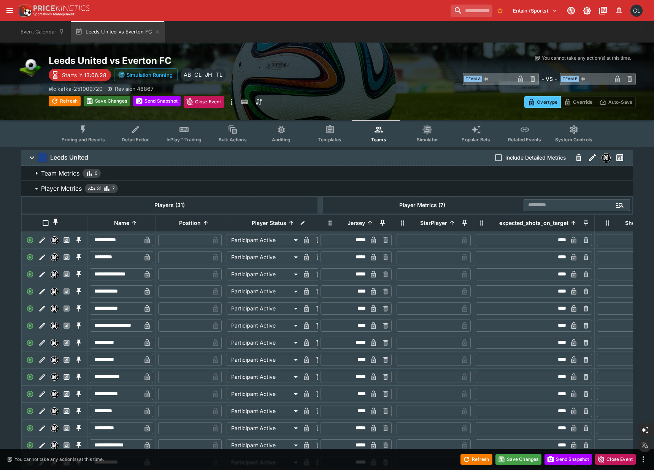
click at [105, 103] on button "Save Changes" at bounding box center [107, 101] width 46 height 11
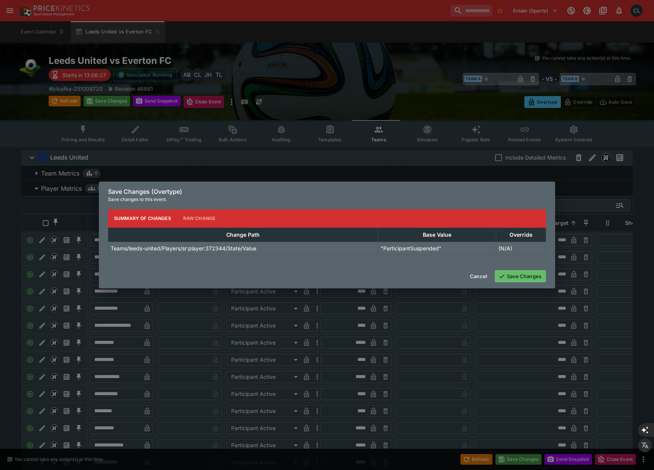
click at [514, 280] on button "Save Changes" at bounding box center [520, 276] width 51 height 12
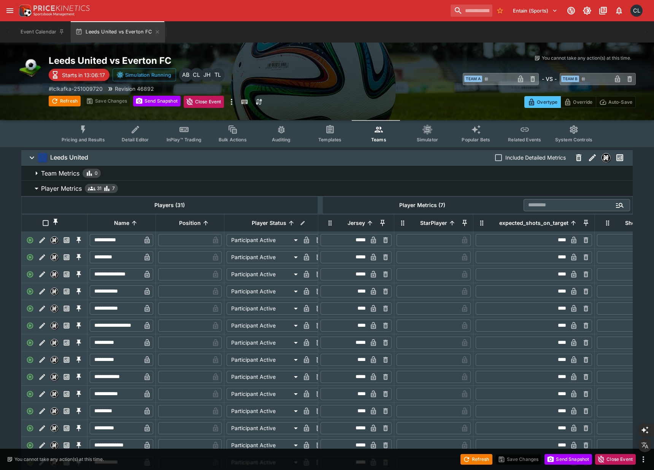
click at [86, 135] on button "Pricing and Results" at bounding box center [84, 133] width 56 height 27
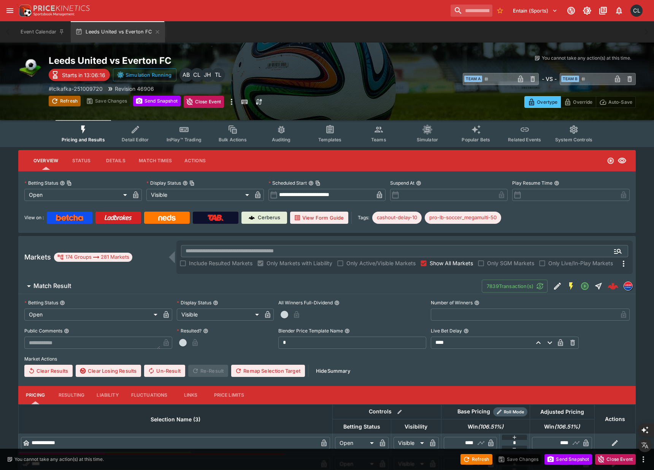
click at [68, 100] on button "Refresh" at bounding box center [65, 101] width 32 height 11
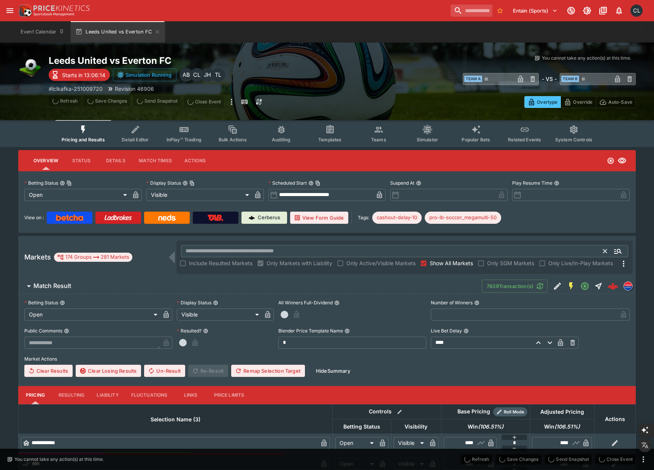
click at [248, 250] on input "text" at bounding box center [392, 251] width 423 height 12
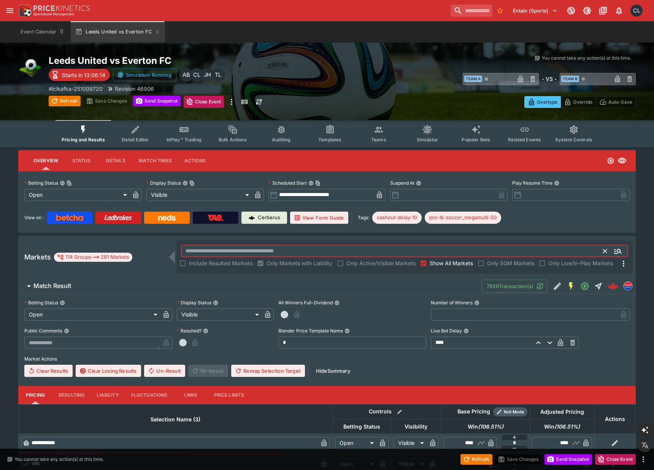
click at [255, 249] on input "text" at bounding box center [392, 251] width 423 height 12
click at [280, 252] on input "text" at bounding box center [392, 251] width 423 height 12
click at [350, 250] on input "text" at bounding box center [392, 251] width 423 height 12
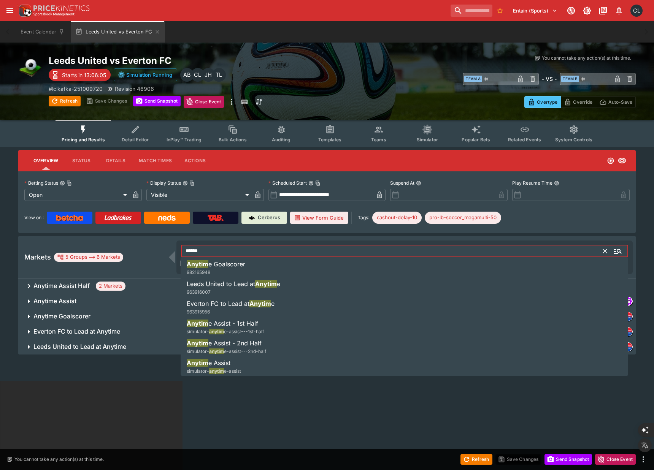
type input "******"
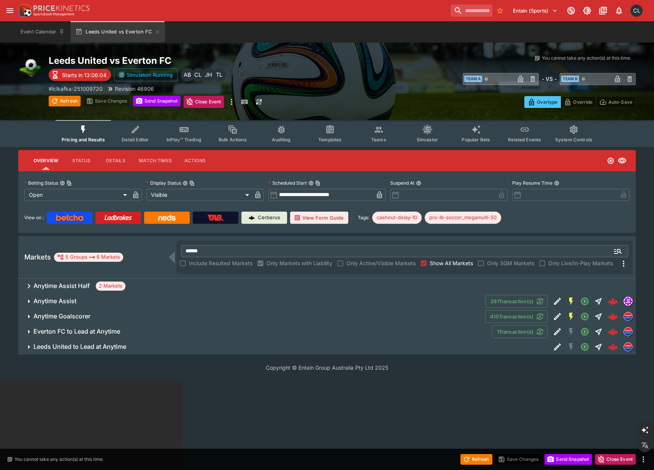
click at [245, 312] on button "Anytime Goalscorer" at bounding box center [251, 316] width 467 height 15
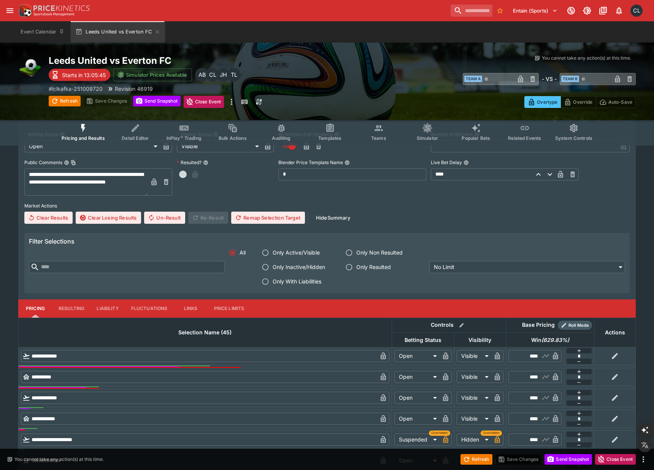
scroll to position [199, 0]
click at [73, 310] on button "Resulting" at bounding box center [71, 308] width 38 height 18
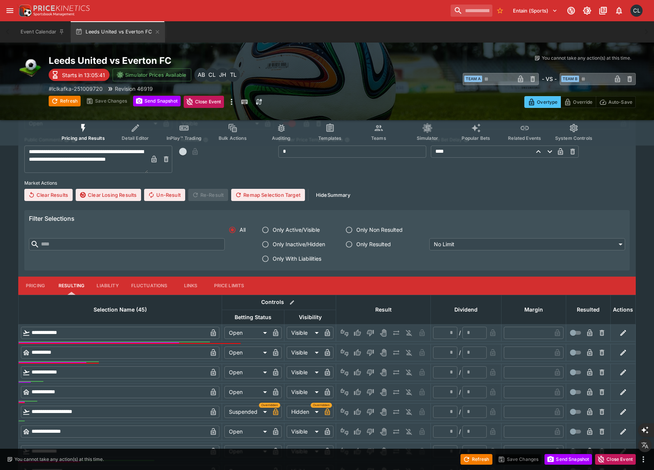
scroll to position [222, 0]
click at [185, 291] on button "Links" at bounding box center [191, 286] width 34 height 18
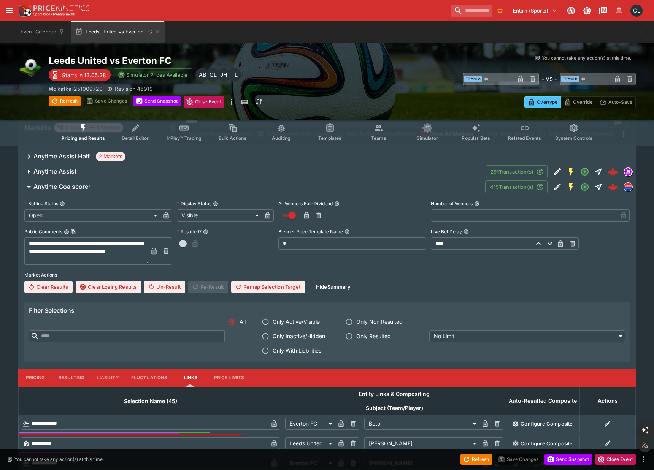
scroll to position [0, 0]
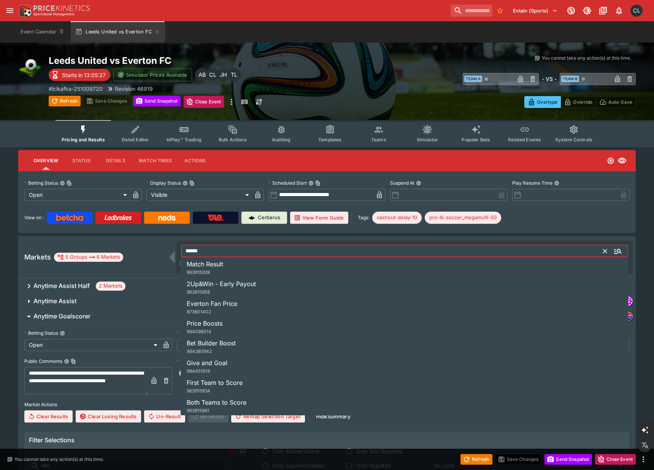
click at [229, 250] on input "******" at bounding box center [392, 251] width 423 height 12
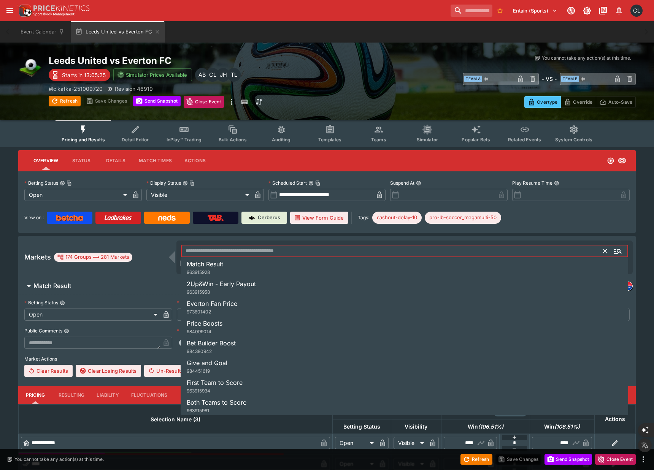
type input "*"
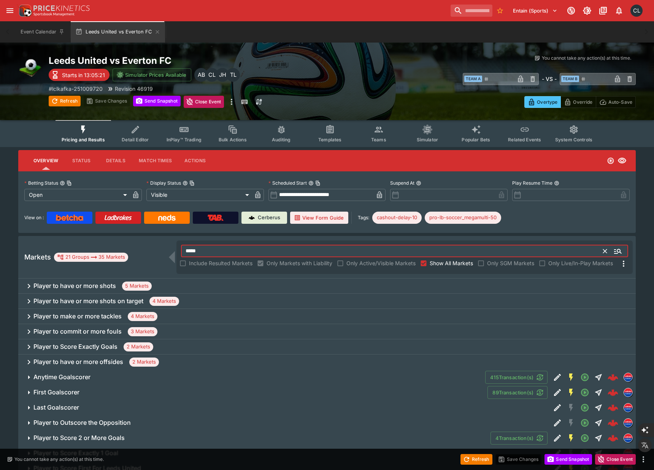
type input "*****"
click at [220, 286] on div "Player to have or more shots 5 Markets" at bounding box center [327, 286] width 618 height 15
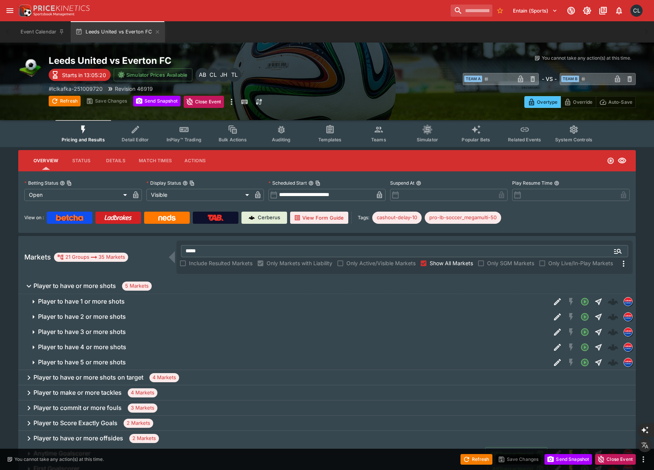
click at [243, 294] on button "Player to have 1 or more shots" at bounding box center [284, 301] width 532 height 15
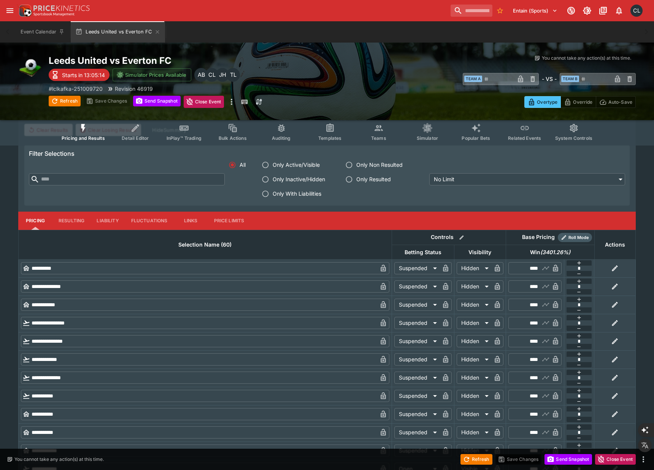
scroll to position [254, 0]
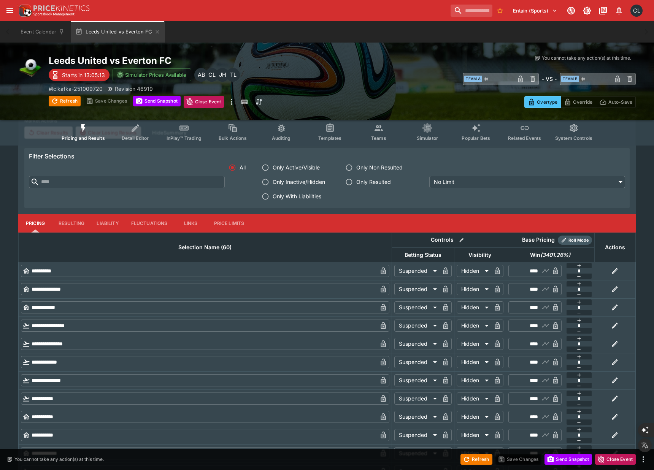
click at [185, 228] on button "Links" at bounding box center [191, 224] width 34 height 18
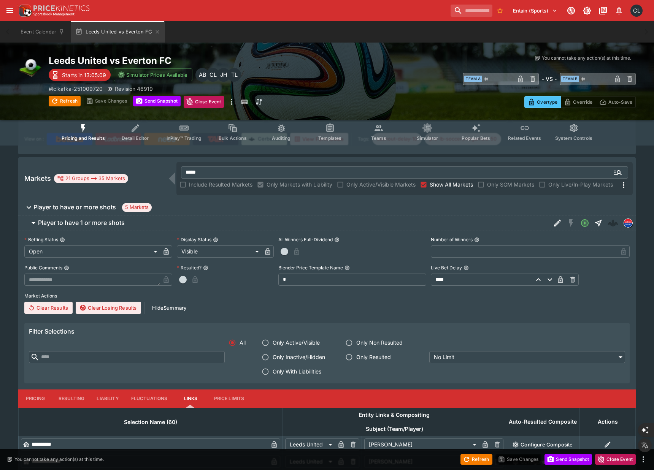
scroll to position [0, 0]
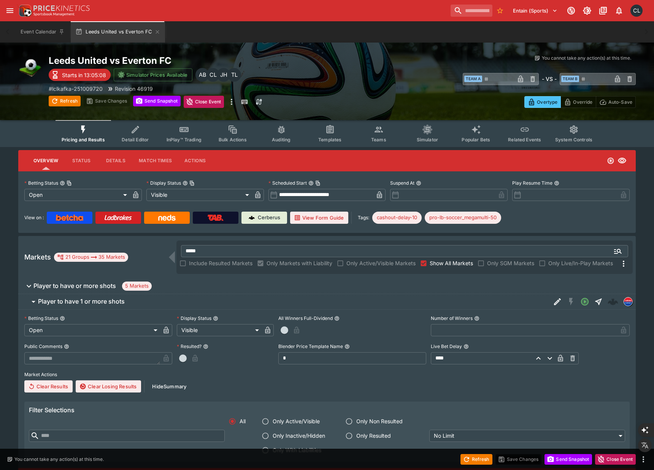
click at [94, 134] on button "Pricing and Results" at bounding box center [84, 133] width 56 height 27
click at [402, 91] on div "Overtype Override Auto-Save" at bounding box center [489, 99] width 294 height 17
click at [377, 142] on span "Teams" at bounding box center [378, 140] width 15 height 6
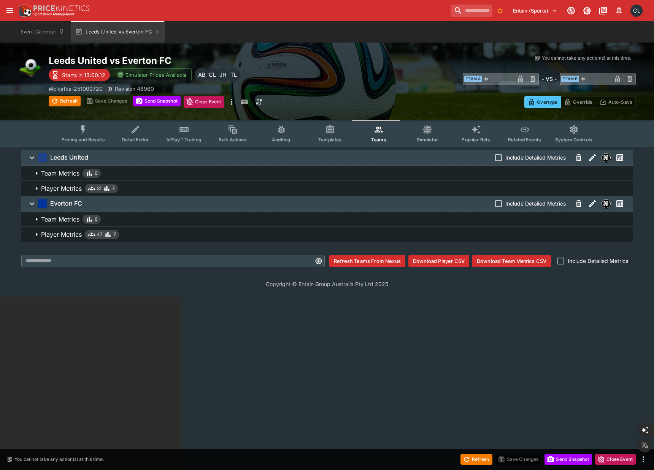
click at [191, 186] on span "Player Metrics 31 7" at bounding box center [334, 188] width 586 height 9
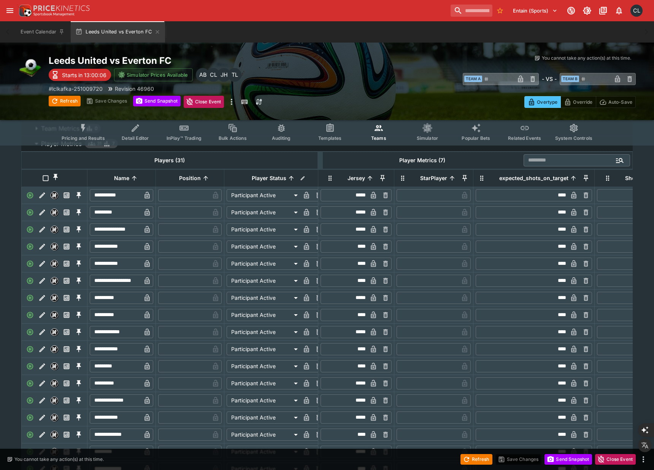
scroll to position [347, 0]
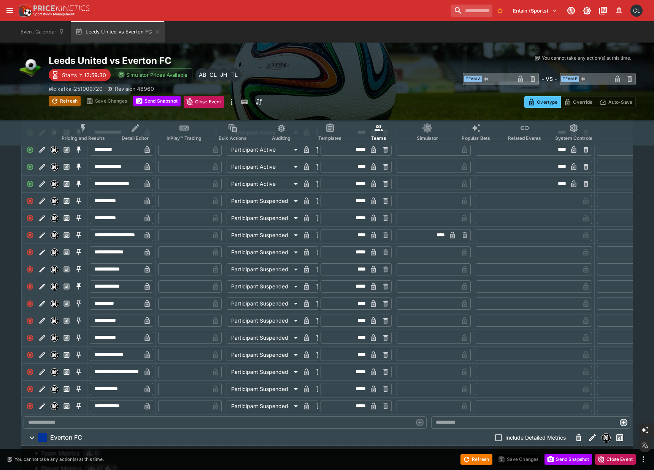
click at [71, 102] on button "Refresh" at bounding box center [65, 101] width 32 height 11
type input "**********"
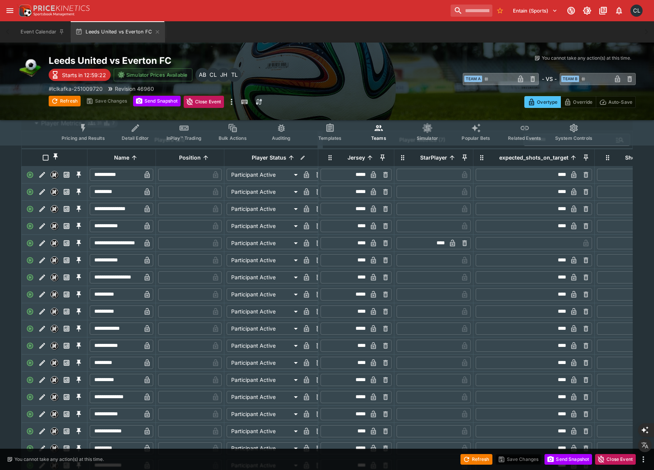
scroll to position [0, 0]
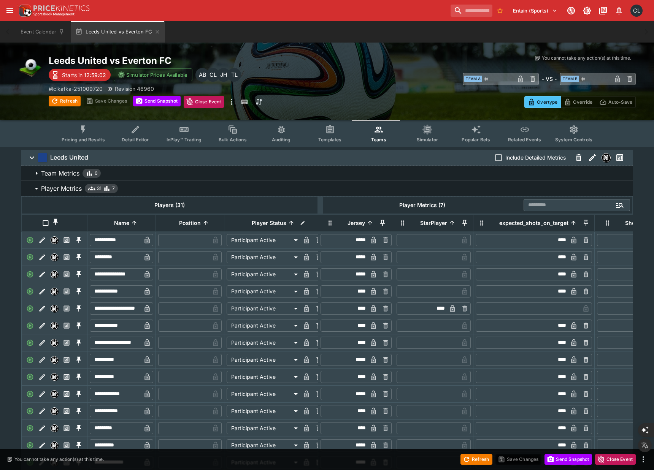
click at [342, 188] on span "Player Metrics 31 7" at bounding box center [334, 188] width 586 height 9
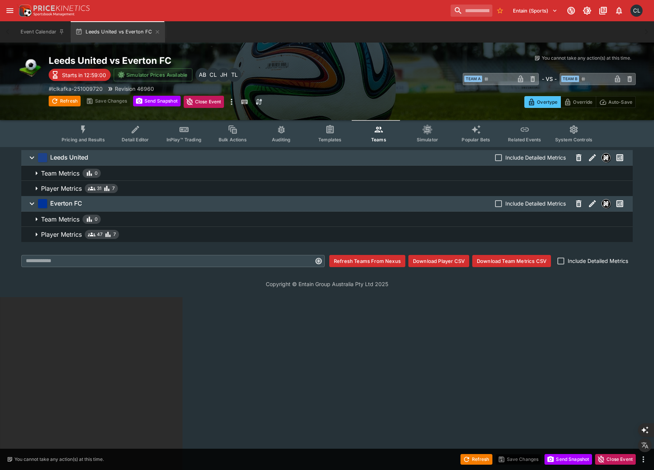
click at [402, 325] on html "Entain (Sports) 1 CL Event Calendar Leeds United vs Everton FC Welcome back, [P…" at bounding box center [327, 384] width 654 height 768
click at [383, 341] on html "Entain (Sports) 1 CL Event Calendar Leeds United vs Everton FC Welcome back, [P…" at bounding box center [327, 384] width 654 height 768
